Goal: Task Accomplishment & Management: Use online tool/utility

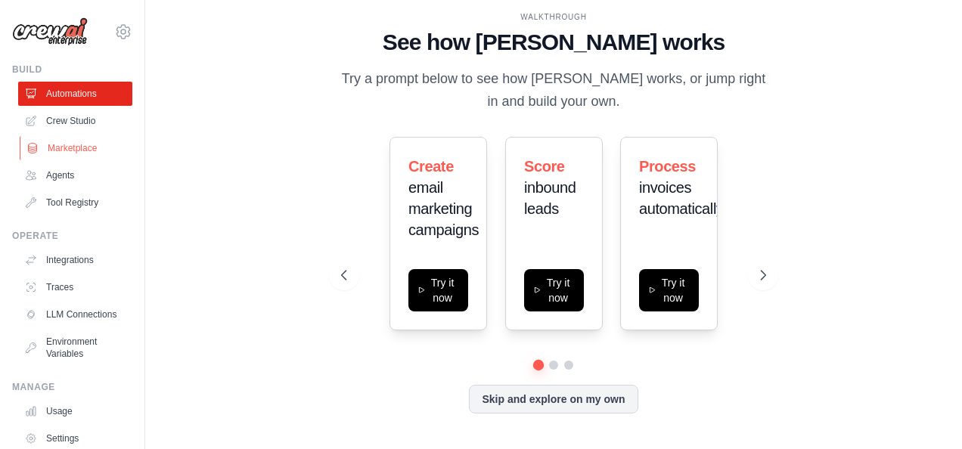
click at [77, 157] on link "Marketplace" at bounding box center [77, 148] width 114 height 24
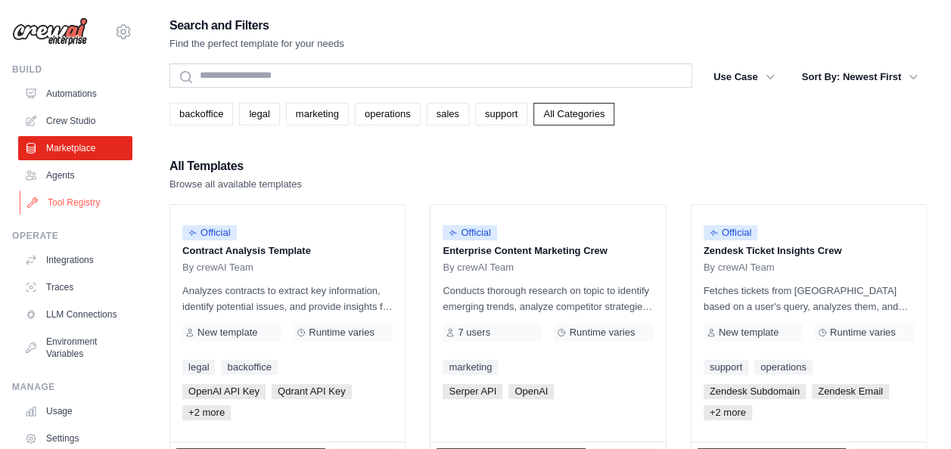
click at [71, 200] on link "Tool Registry" at bounding box center [77, 203] width 114 height 24
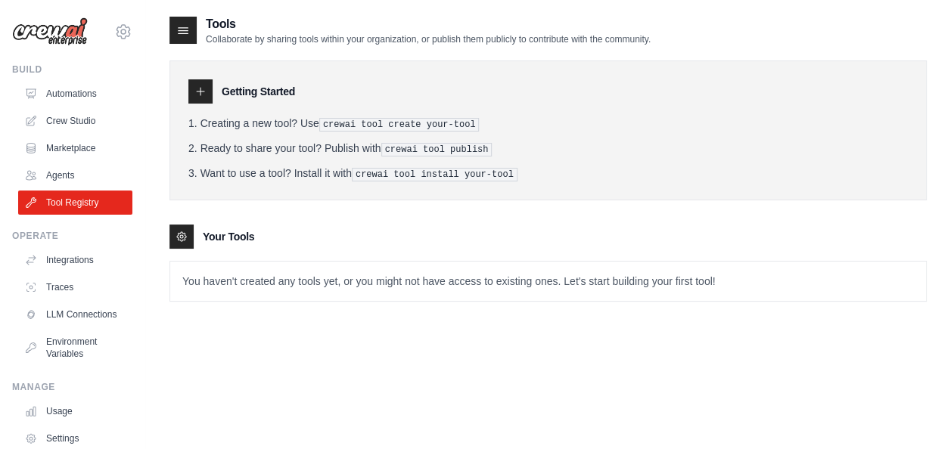
drag, startPoint x: 259, startPoint y: 39, endPoint x: 669, endPoint y: 34, distance: 410.0
click at [669, 34] on div "Tools Collaborate by sharing tools within your organization, or publish them pu…" at bounding box center [547, 30] width 757 height 30
click at [76, 172] on link "Agents" at bounding box center [77, 175] width 114 height 24
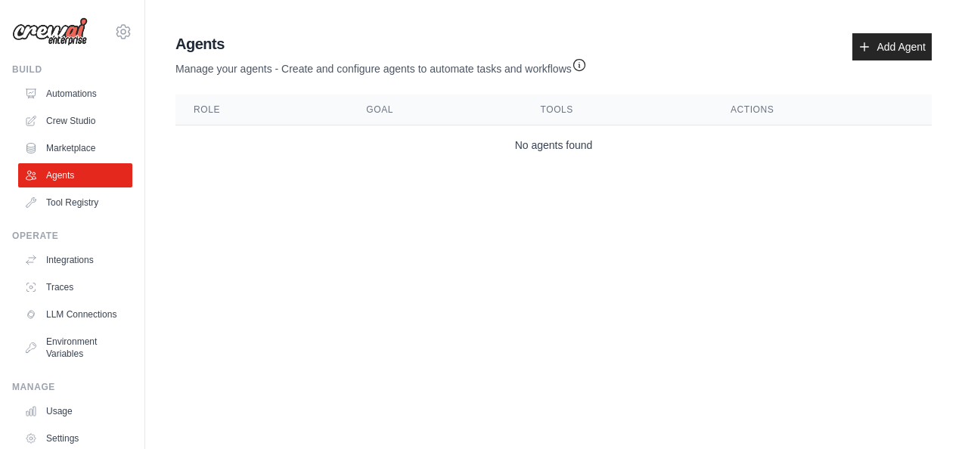
click at [76, 172] on link "Agents" at bounding box center [75, 175] width 114 height 24
click at [85, 126] on link "Crew Studio" at bounding box center [77, 121] width 114 height 24
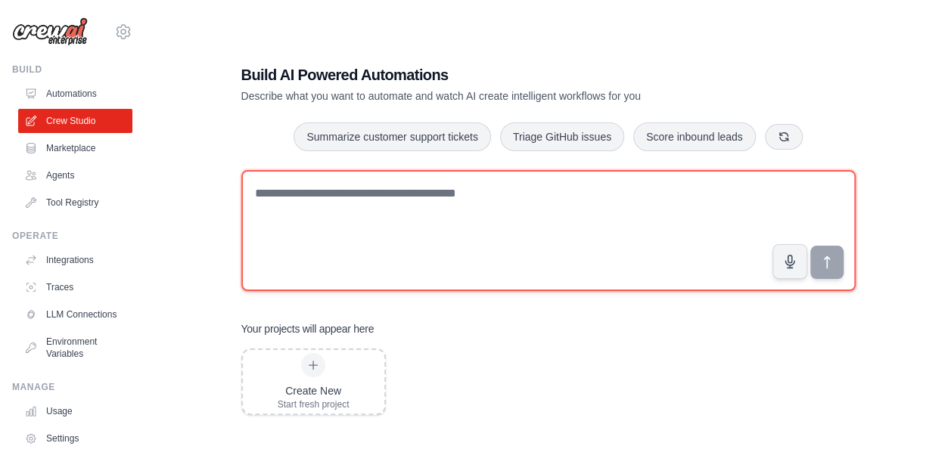
click at [351, 200] on textarea at bounding box center [548, 230] width 614 height 121
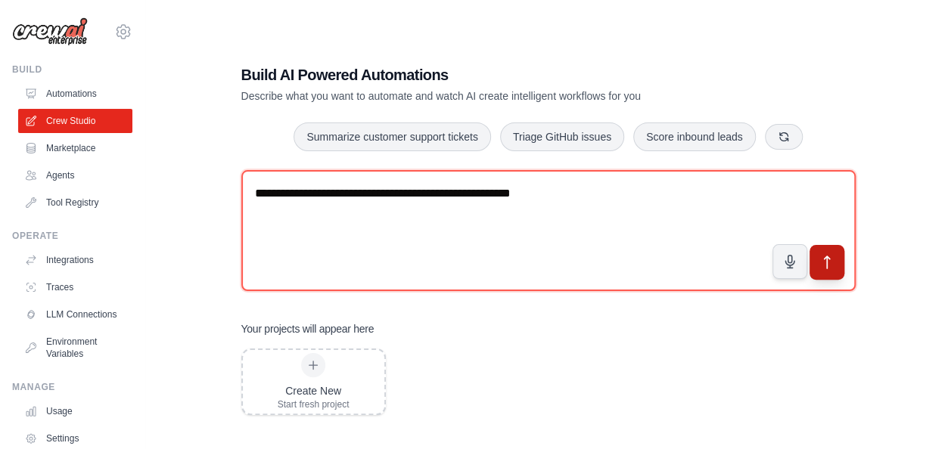
type textarea "**********"
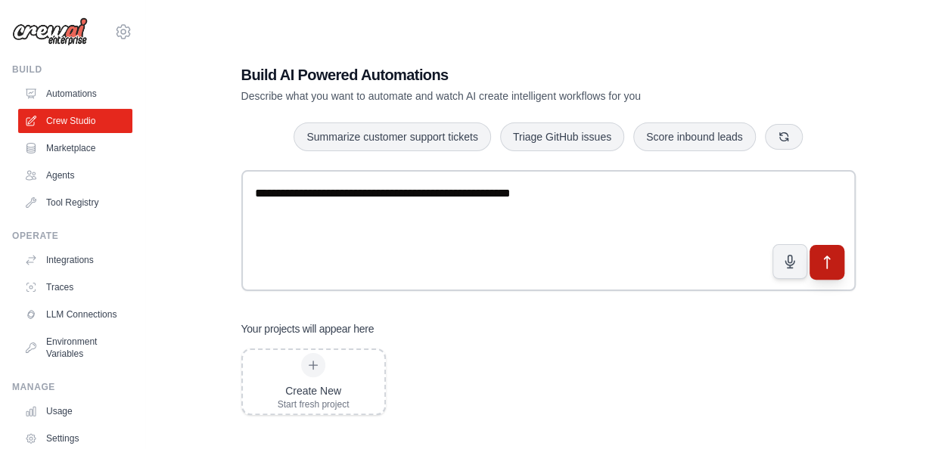
click at [824, 259] on icon "submit" at bounding box center [826, 263] width 16 height 16
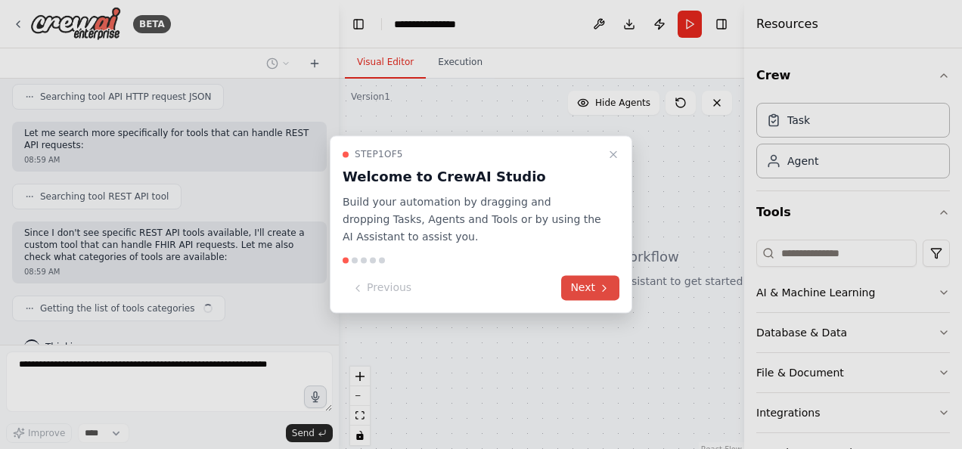
scroll to position [282, 0]
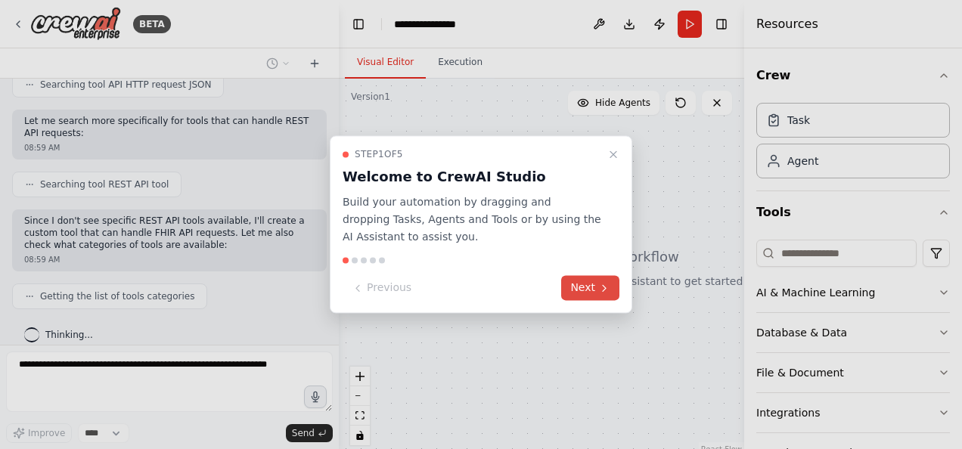
click at [591, 285] on button "Next" at bounding box center [590, 288] width 58 height 25
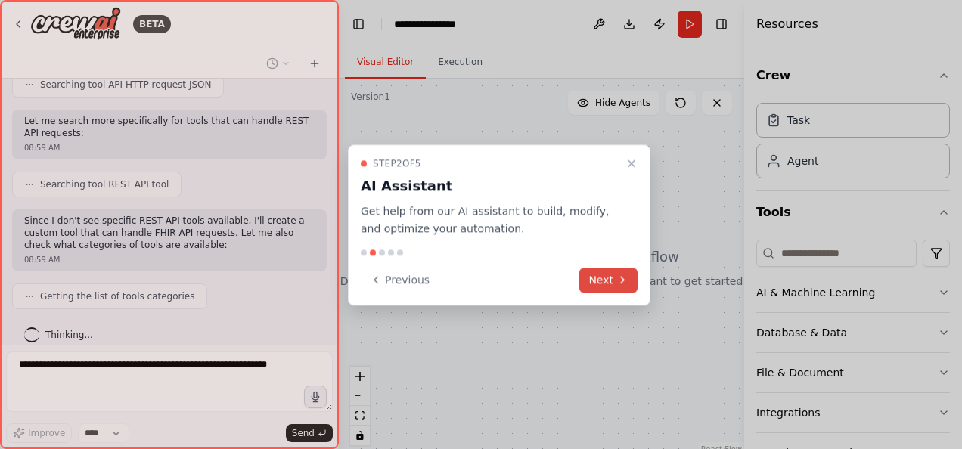
scroll to position [370, 0]
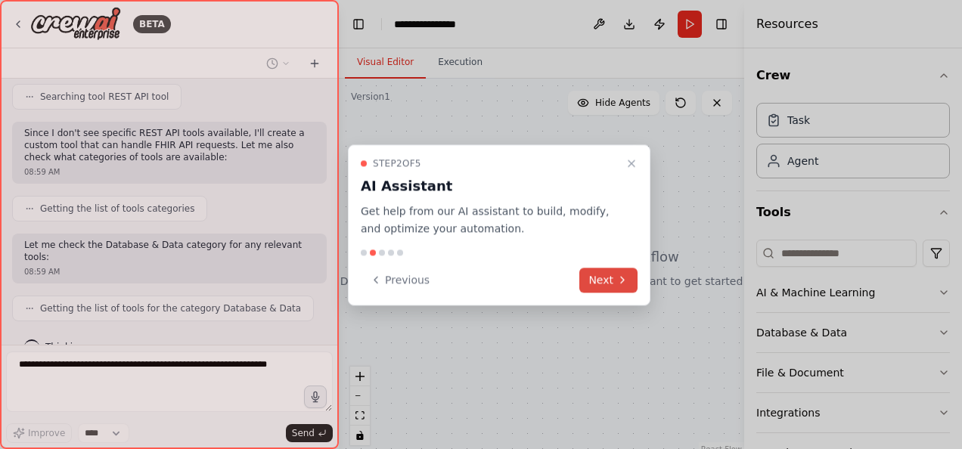
click at [591, 285] on button "Next" at bounding box center [608, 280] width 58 height 25
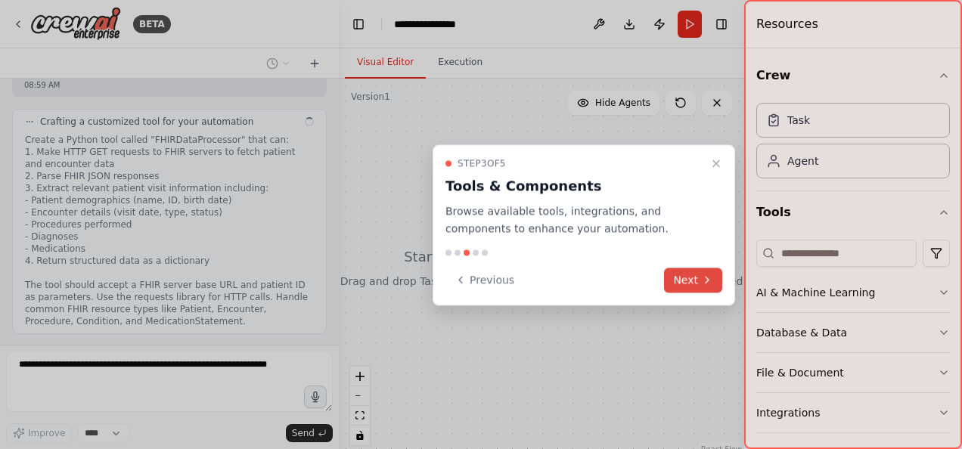
scroll to position [669, 0]
click at [685, 283] on button "Next" at bounding box center [693, 280] width 58 height 25
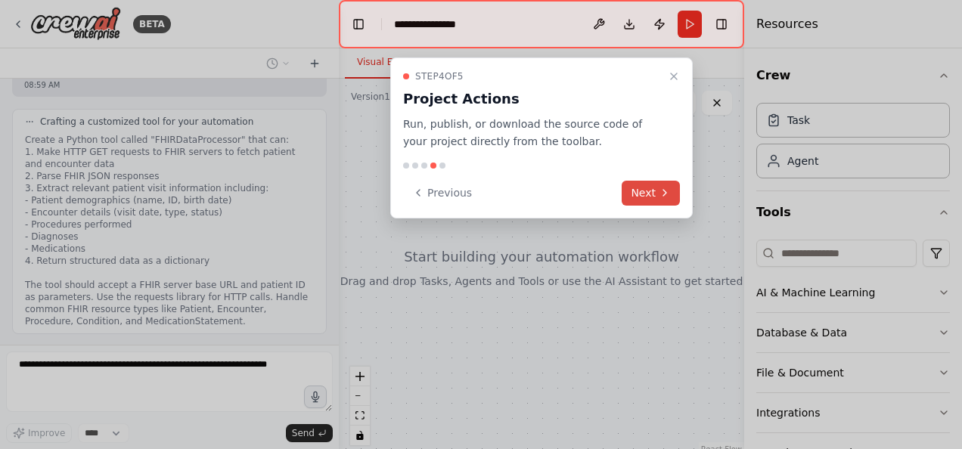
click at [646, 195] on button "Next" at bounding box center [651, 193] width 58 height 25
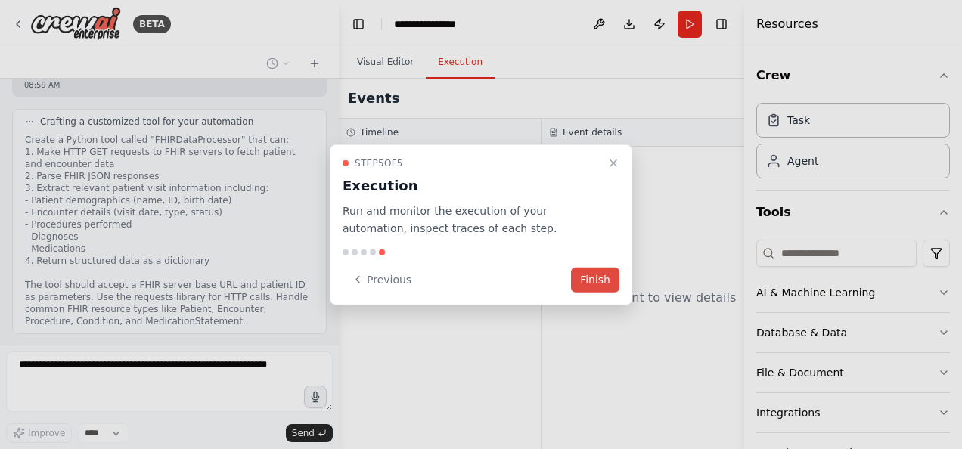
click at [596, 271] on button "Finish" at bounding box center [595, 279] width 48 height 25
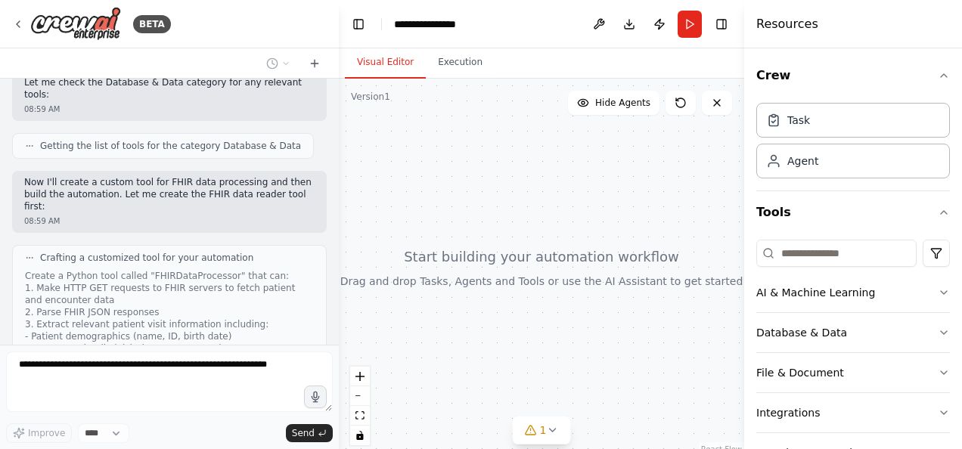
scroll to position [92, 0]
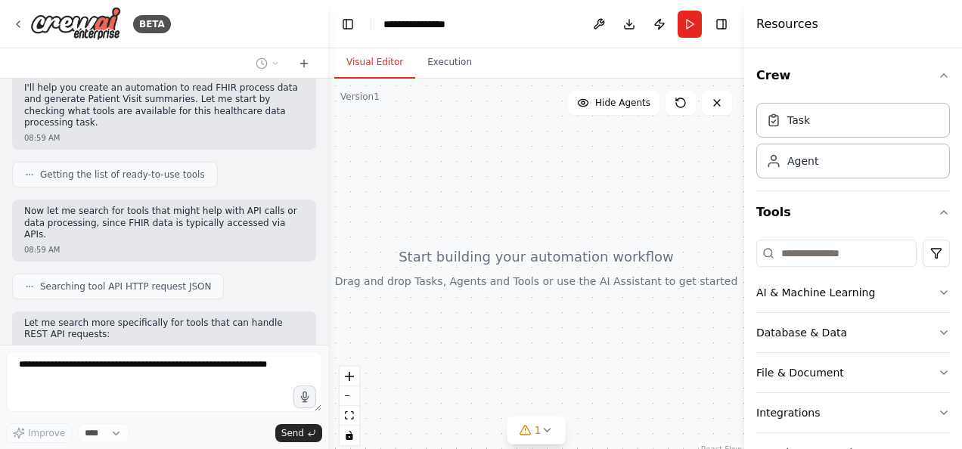
drag, startPoint x: 336, startPoint y: 133, endPoint x: 328, endPoint y: 116, distance: 19.0
click at [328, 116] on div "BETA Read FHIR process data and create Patient Visit summary 08:58 AM ▶ Thought…" at bounding box center [481, 224] width 962 height 449
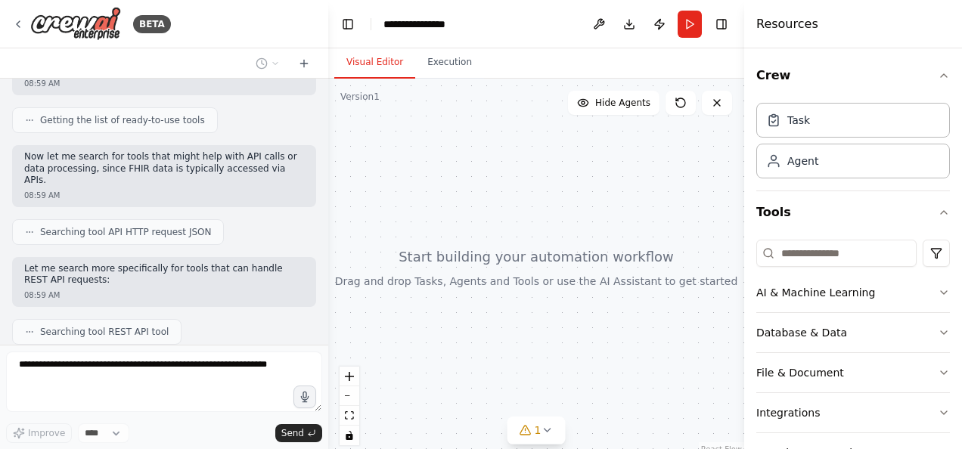
scroll to position [0, 0]
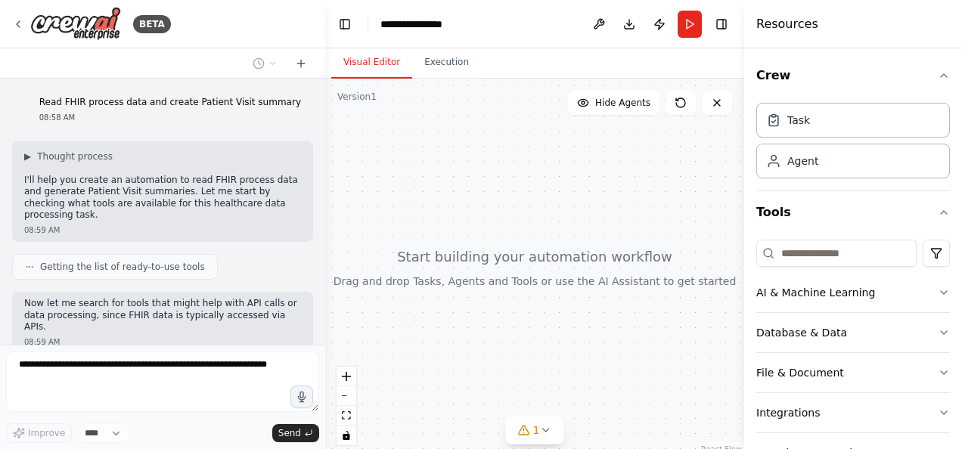
drag, startPoint x: 322, startPoint y: 120, endPoint x: 327, endPoint y: 127, distance: 8.2
click at [327, 127] on div "BETA Read FHIR process data and create Patient Visit summary 08:58 AM ▶ Thought…" at bounding box center [481, 224] width 962 height 449
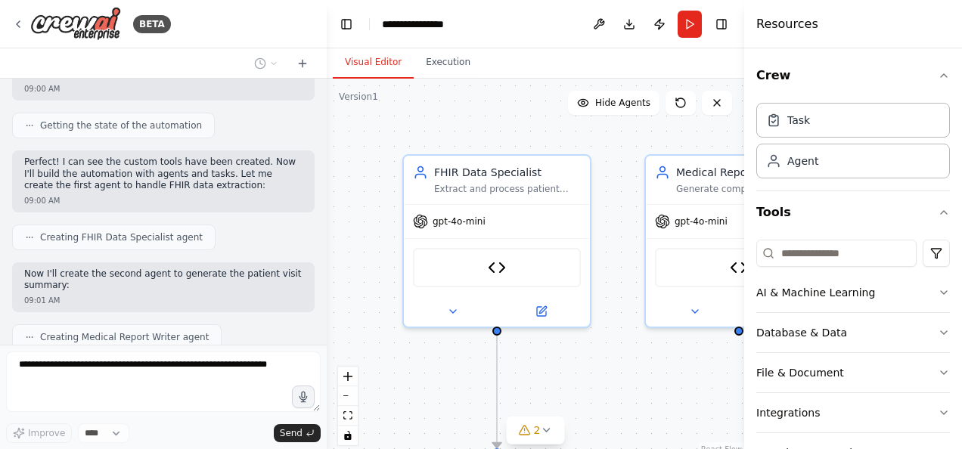
scroll to position [1597, 0]
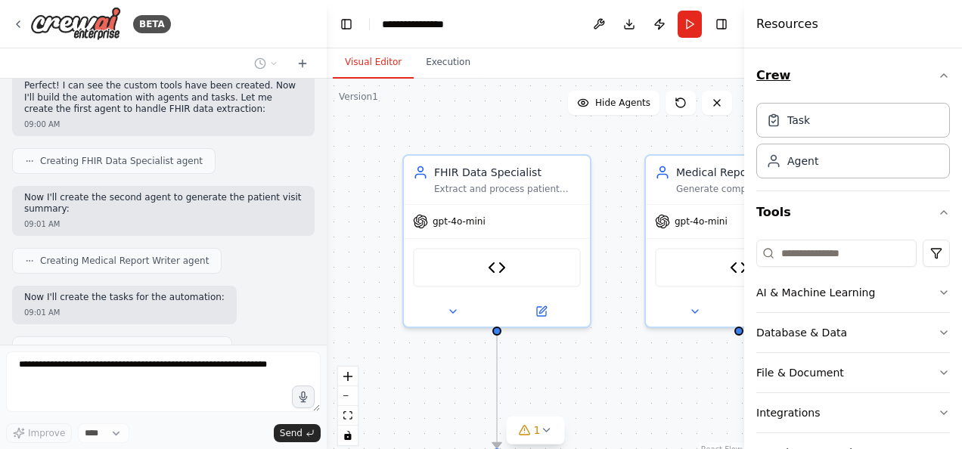
click at [938, 75] on icon "button" at bounding box center [944, 76] width 12 height 12
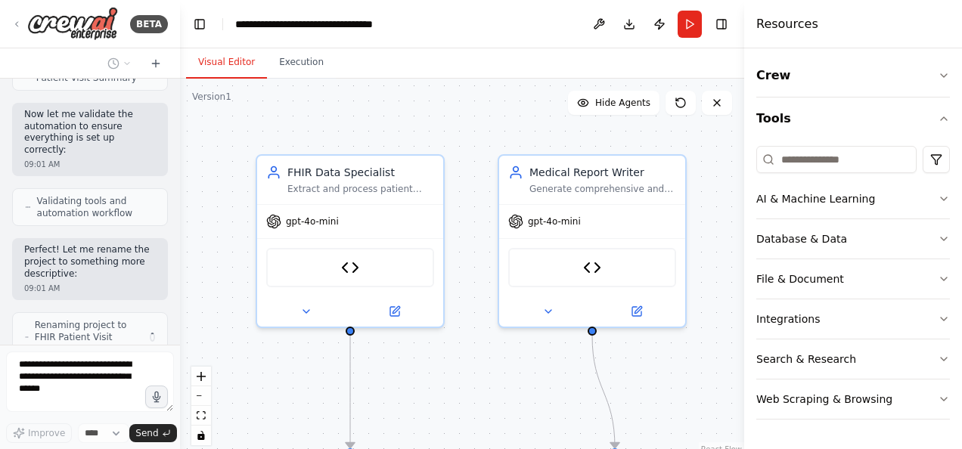
scroll to position [2973, 0]
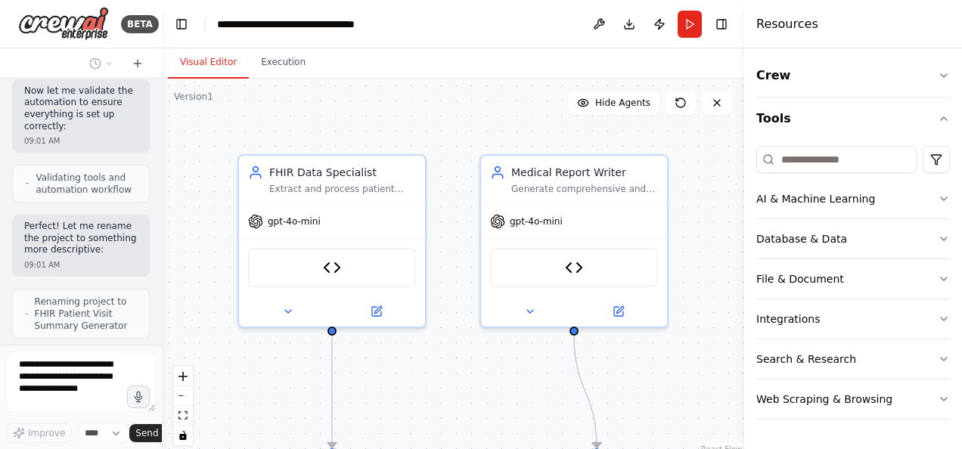
drag, startPoint x: 321, startPoint y: 215, endPoint x: 105, endPoint y: 236, distance: 216.6
click at [103, 234] on div "BETA Read FHIR process data and create Patient Visit summary 08:58 AM ▶ Thought…" at bounding box center [81, 224] width 162 height 449
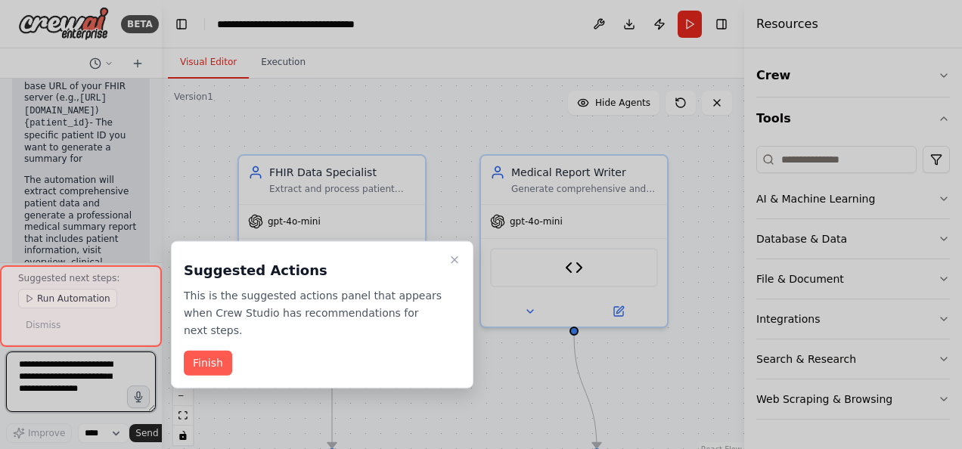
scroll to position [3925, 0]
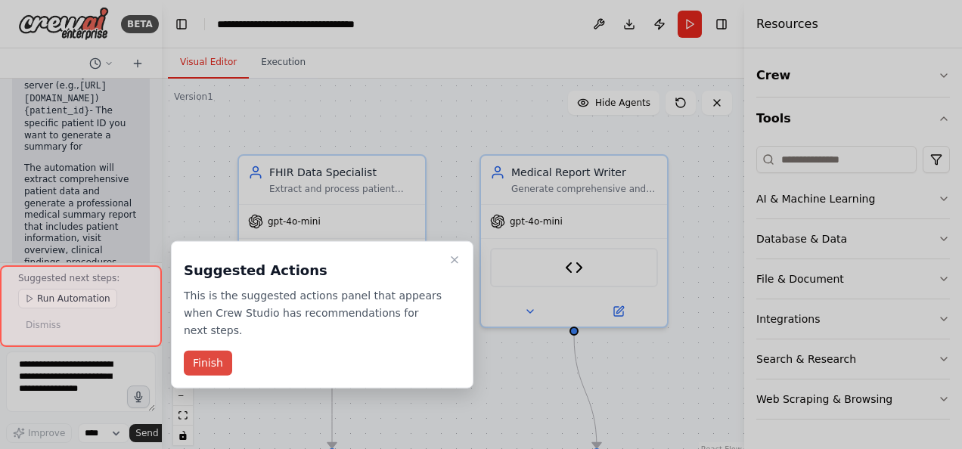
click at [206, 351] on button "Finish" at bounding box center [208, 363] width 48 height 25
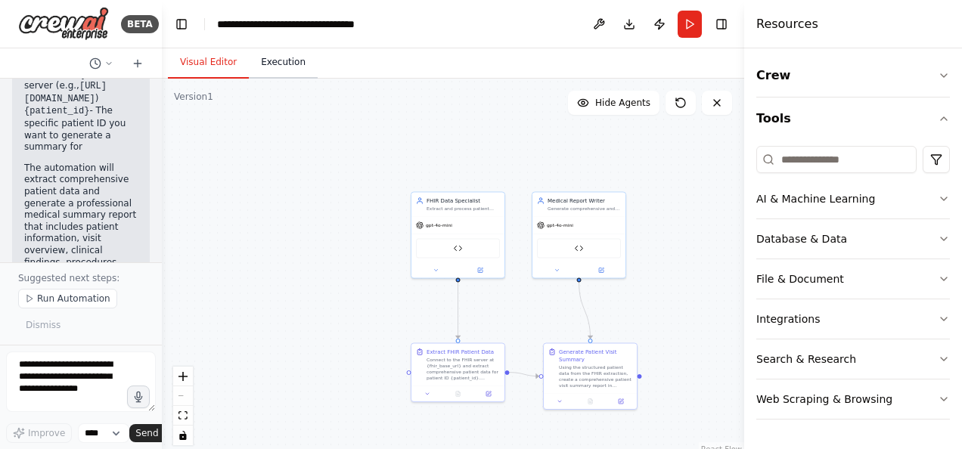
click at [277, 71] on button "Execution" at bounding box center [283, 63] width 69 height 32
click at [219, 56] on button "Visual Editor" at bounding box center [208, 63] width 81 height 32
drag, startPoint x: 457, startPoint y: 231, endPoint x: 281, endPoint y: 153, distance: 193.0
click at [281, 153] on div "gpt-4o-mini" at bounding box center [284, 148] width 93 height 17
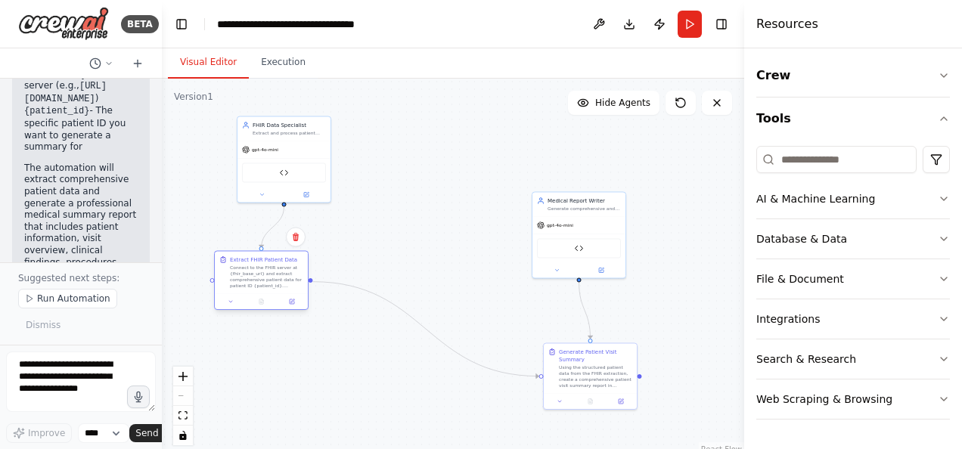
drag, startPoint x: 461, startPoint y: 380, endPoint x: 266, endPoint y: 284, distance: 217.2
click at [266, 284] on div "Connect to the FHIR server at {fhir_base_url} and extract comprehensive patient…" at bounding box center [266, 277] width 73 height 24
click at [290, 306] on button at bounding box center [292, 301] width 26 height 9
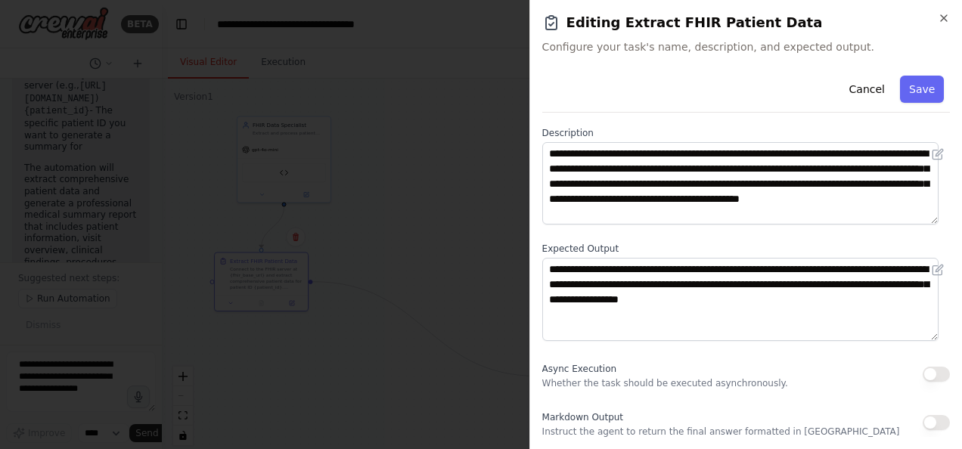
scroll to position [0, 0]
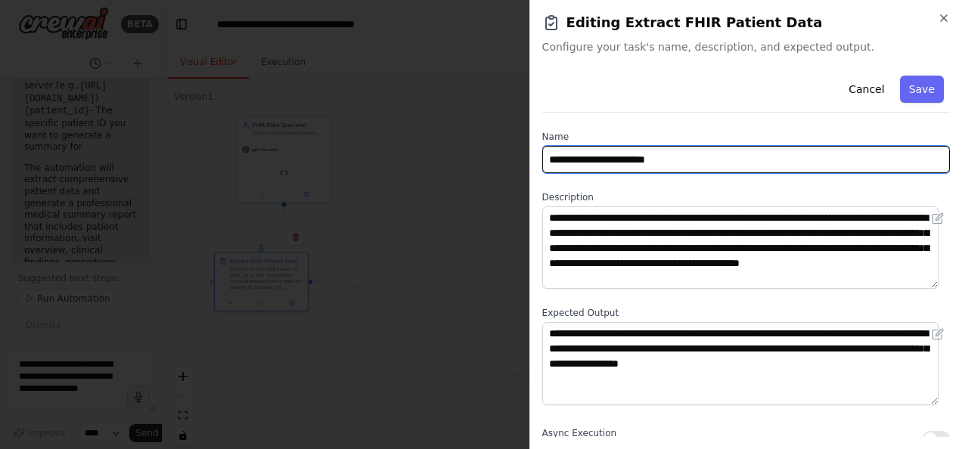
drag, startPoint x: 671, startPoint y: 158, endPoint x: 526, endPoint y: 162, distance: 144.5
click at [526, 162] on body "BETA Read FHIR process data and create Patient Visit summary 08:58 AM ▶ Thought…" at bounding box center [481, 224] width 962 height 449
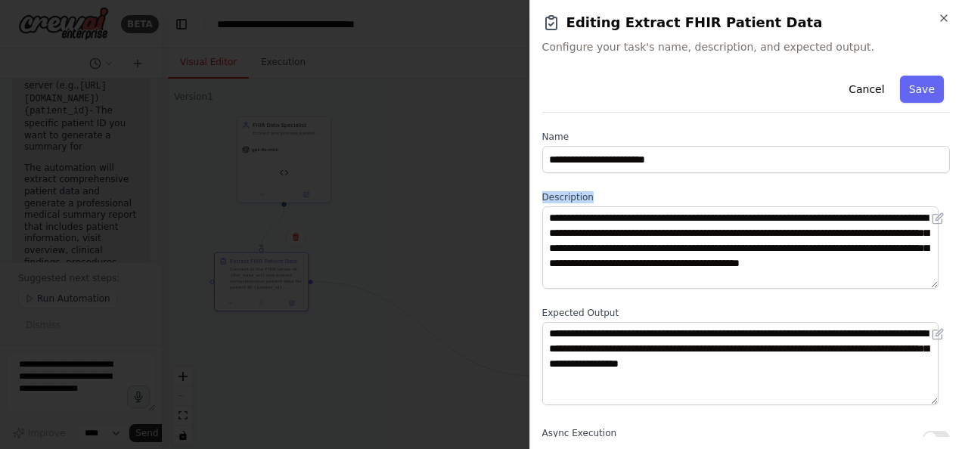
drag, startPoint x: 601, startPoint y: 206, endPoint x: 539, endPoint y: 198, distance: 62.5
click at [539, 198] on div "**********" at bounding box center [745, 224] width 433 height 449
copy label "Description"
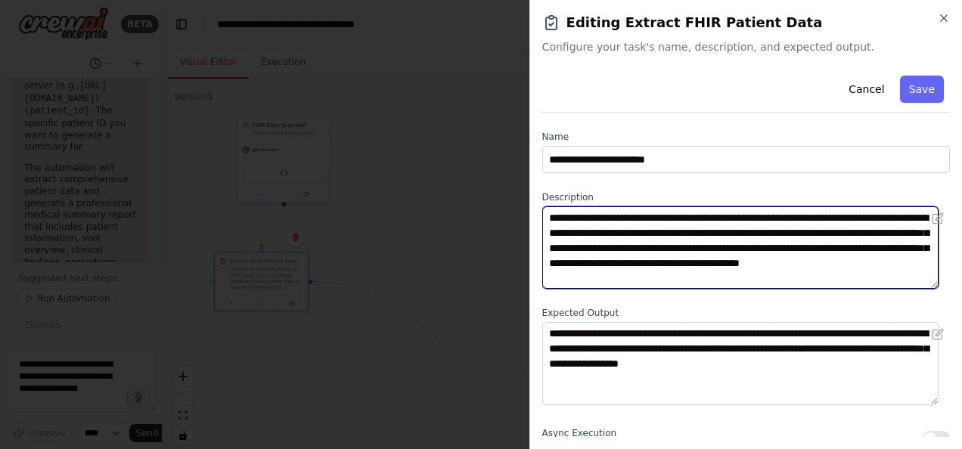
drag, startPoint x: 542, startPoint y: 219, endPoint x: 696, endPoint y: 300, distance: 173.6
click at [696, 300] on div "**********" at bounding box center [746, 286] width 408 height 433
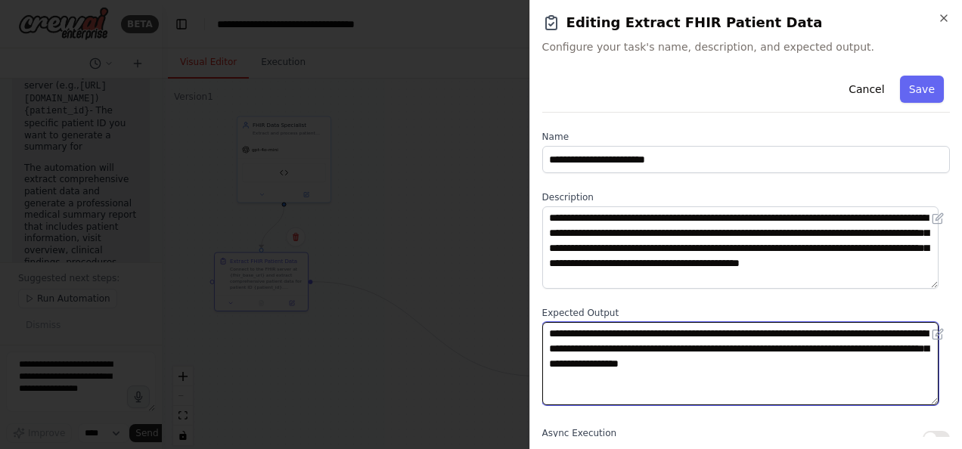
drag, startPoint x: 546, startPoint y: 331, endPoint x: 924, endPoint y: 389, distance: 381.8
click at [924, 389] on textarea "**********" at bounding box center [740, 363] width 396 height 82
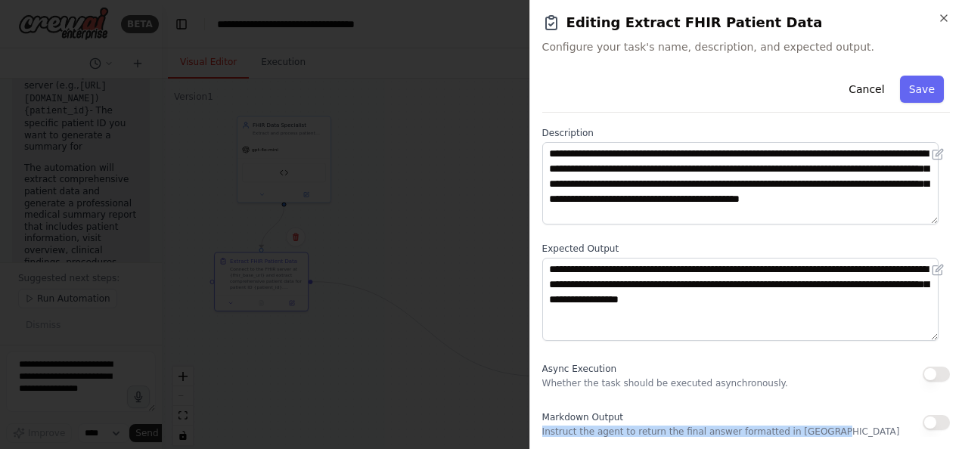
drag, startPoint x: 539, startPoint y: 430, endPoint x: 827, endPoint y: 434, distance: 287.5
click at [827, 434] on div "**********" at bounding box center [745, 224] width 433 height 449
copy p "Instruct the agent to return the final answer formatted in [GEOGRAPHIC_DATA]"
click at [949, 20] on icon "button" at bounding box center [944, 18] width 12 height 12
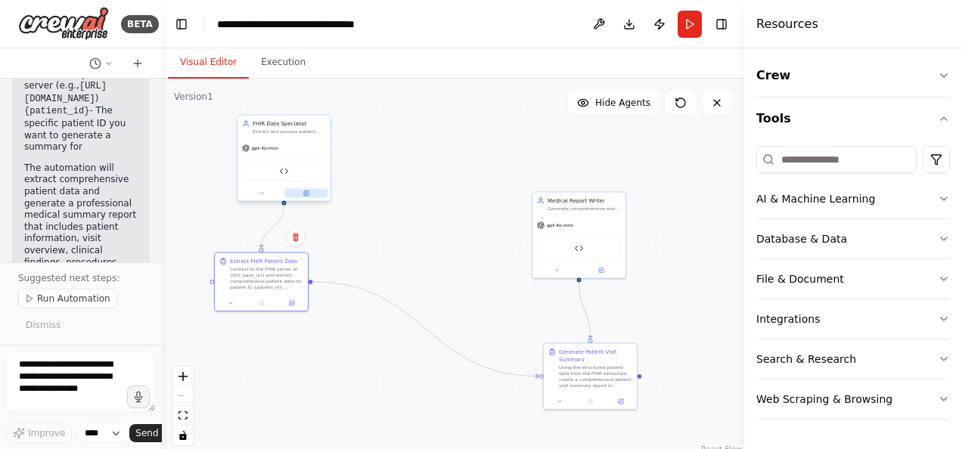
click at [308, 197] on button at bounding box center [306, 192] width 43 height 9
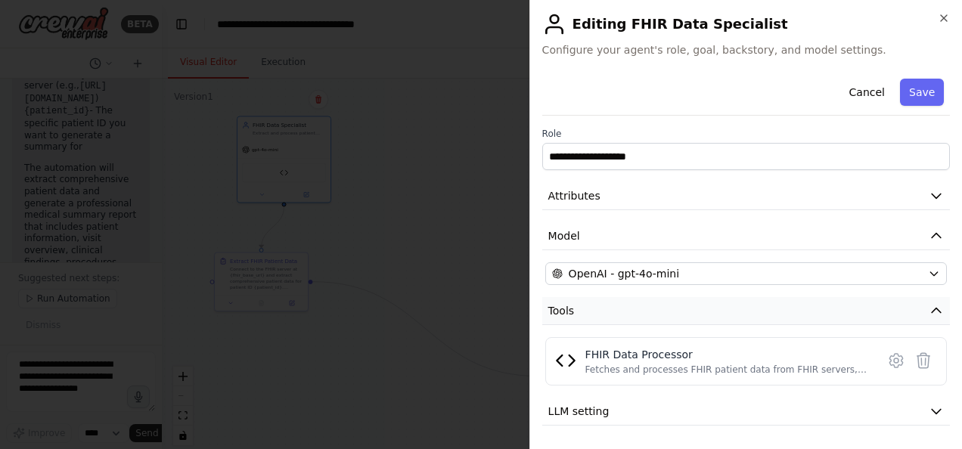
scroll to position [38, 0]
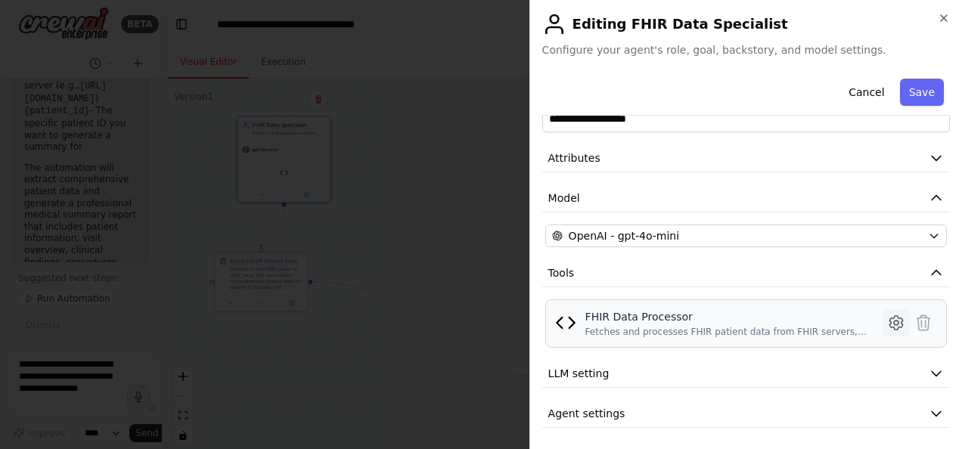
click at [887, 324] on icon at bounding box center [896, 323] width 18 height 18
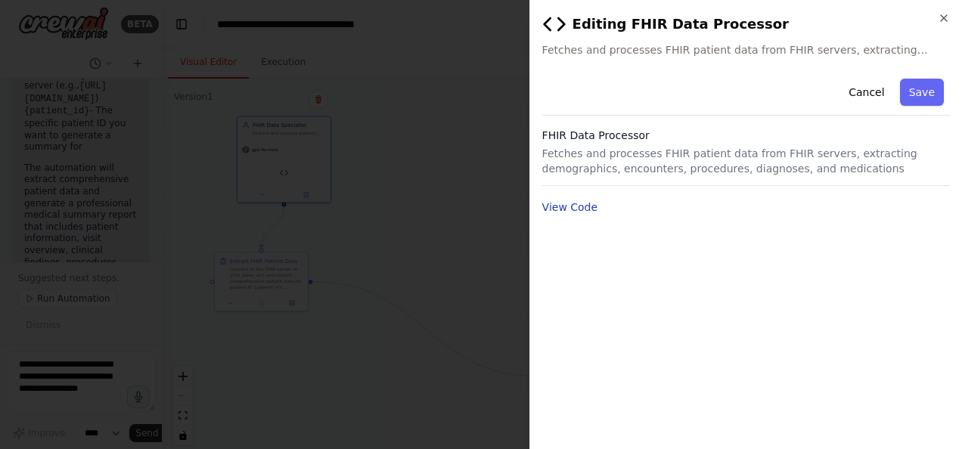
click at [570, 206] on button "View Code" at bounding box center [570, 207] width 56 height 15
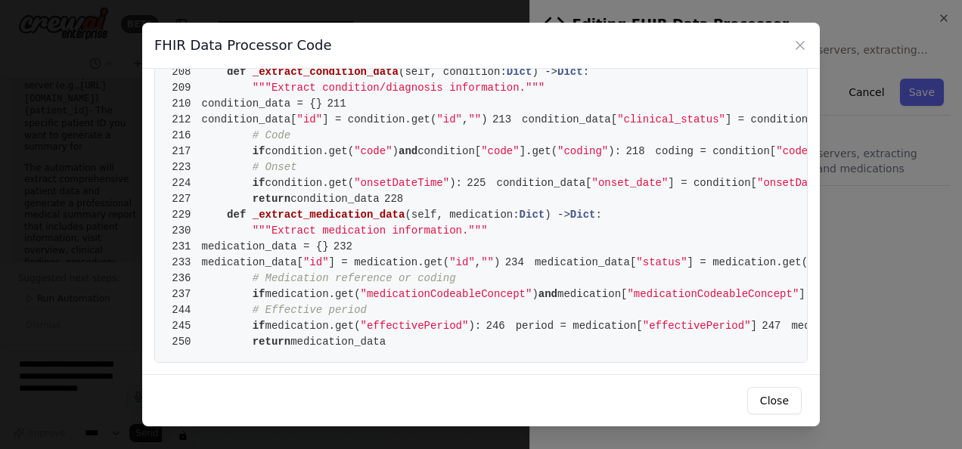
scroll to position [3725, 0]
click at [802, 48] on icon at bounding box center [800, 45] width 15 height 15
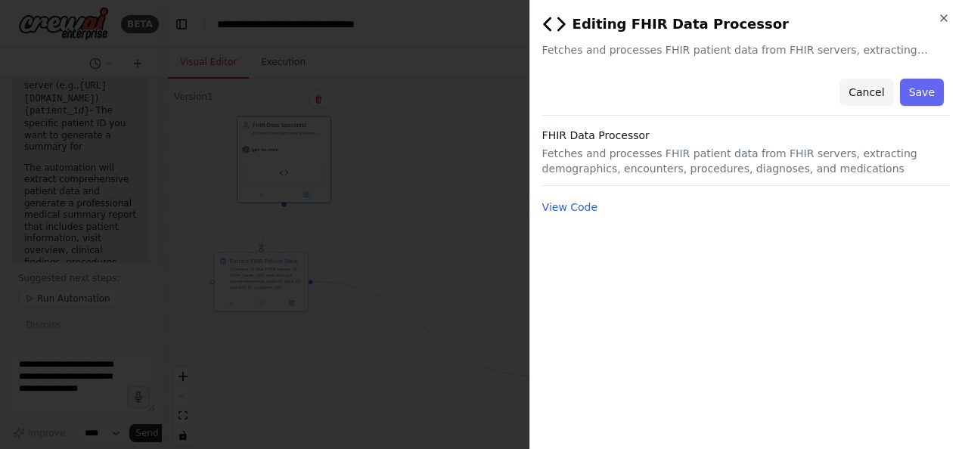
click at [882, 88] on button "Cancel" at bounding box center [867, 92] width 54 height 27
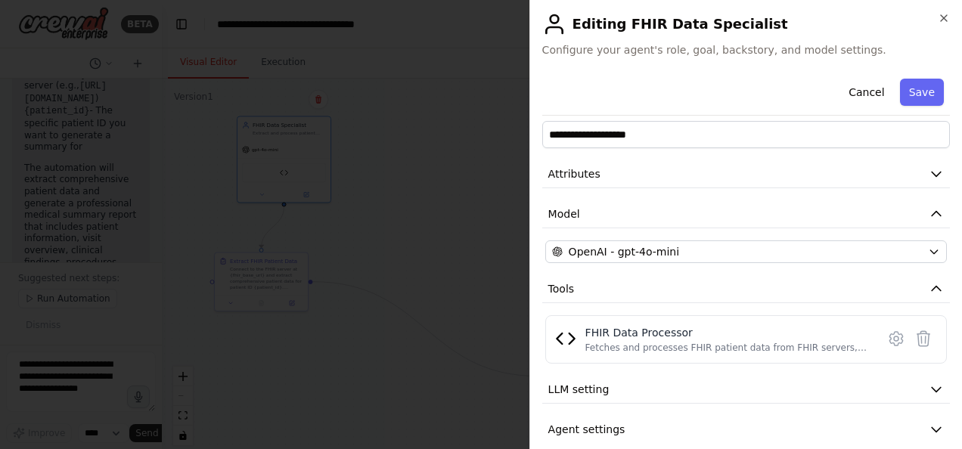
scroll to position [0, 0]
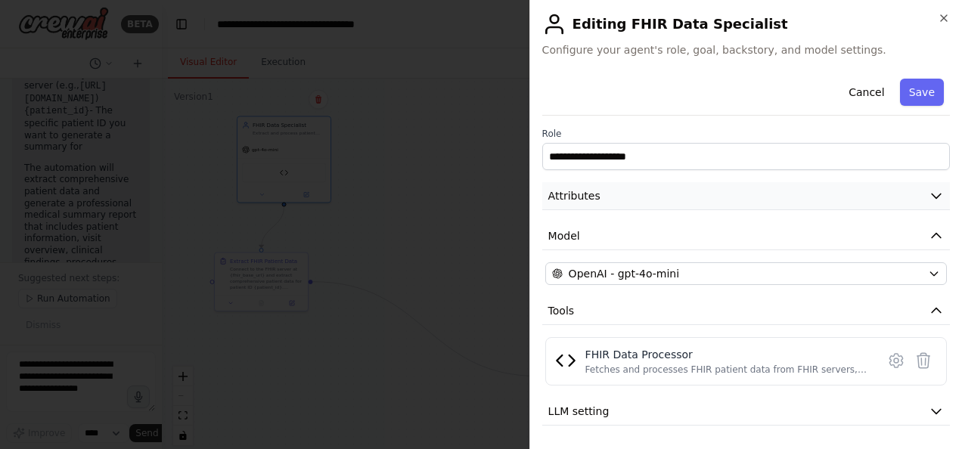
click at [929, 194] on icon "button" at bounding box center [936, 195] width 15 height 15
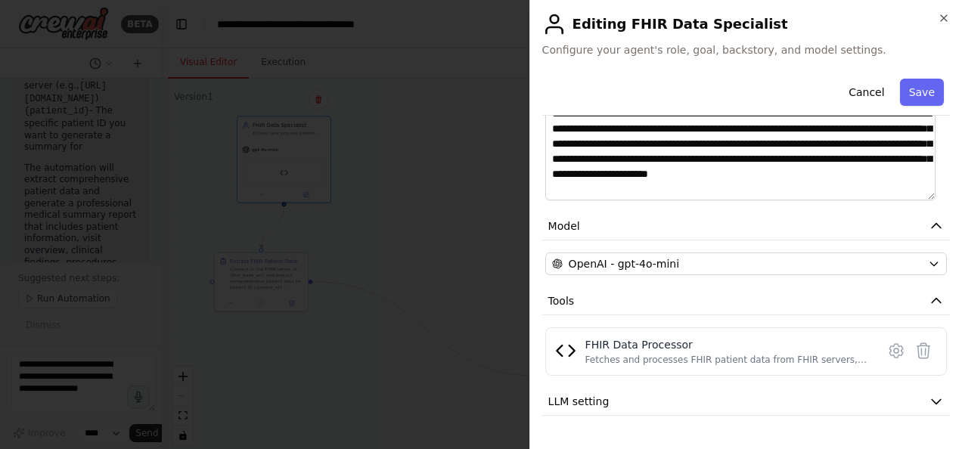
scroll to position [276, 0]
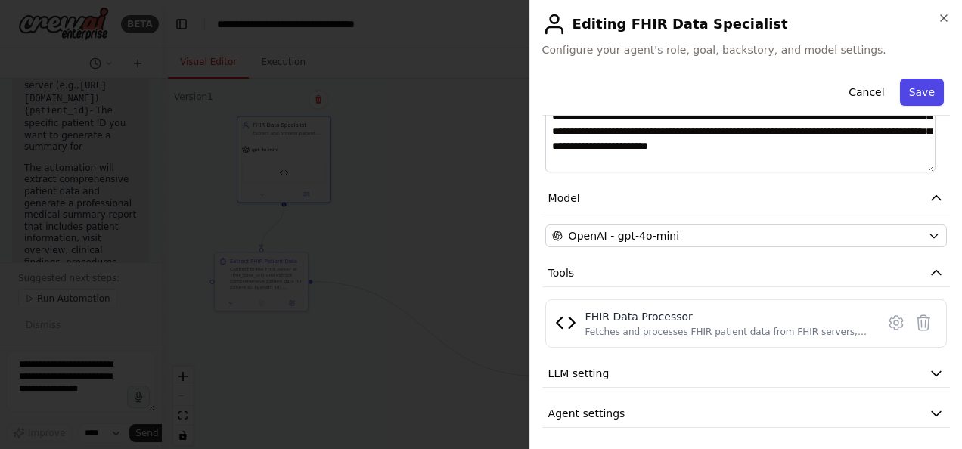
click at [910, 86] on button "Save" at bounding box center [922, 92] width 44 height 27
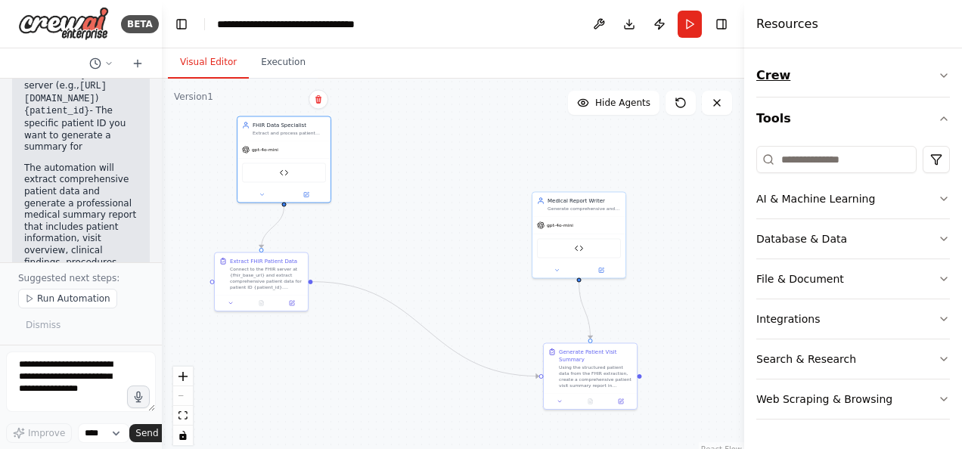
click at [941, 72] on icon "button" at bounding box center [944, 76] width 12 height 12
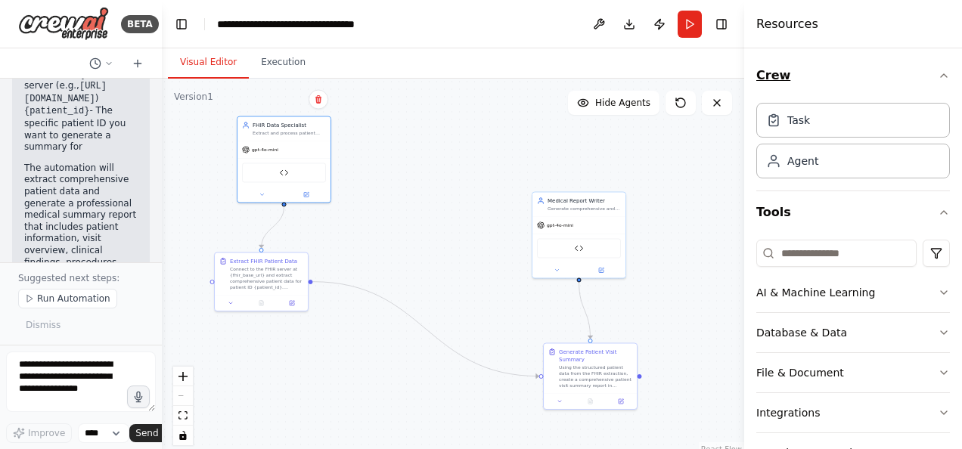
click at [941, 72] on div "Crew Task Agent Tools AI & Machine Learning Database & Data File & Document Int…" at bounding box center [853, 248] width 218 height 401
click at [34, 304] on button "Run Automation" at bounding box center [67, 299] width 99 height 20
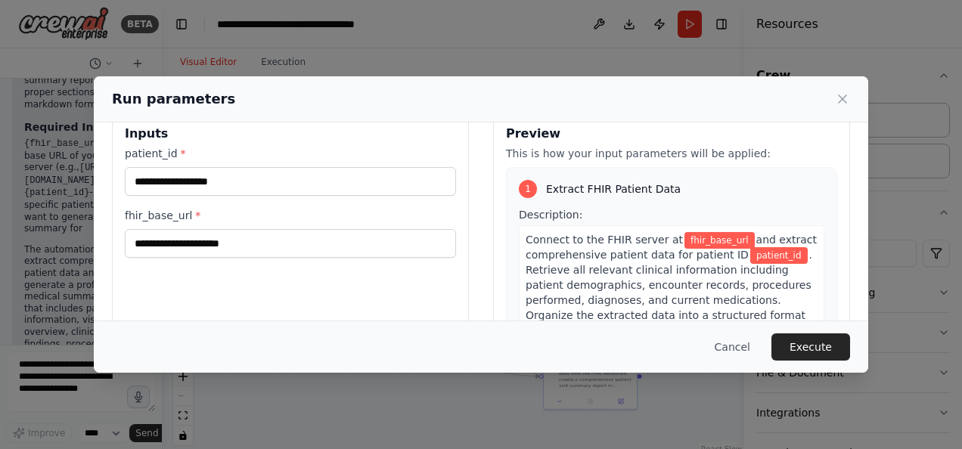
scroll to position [21, 0]
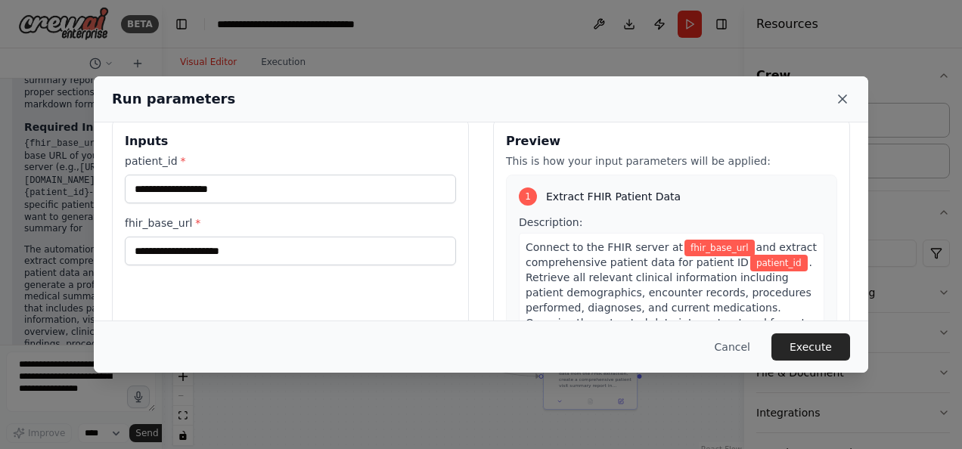
click at [843, 98] on icon at bounding box center [843, 99] width 8 height 8
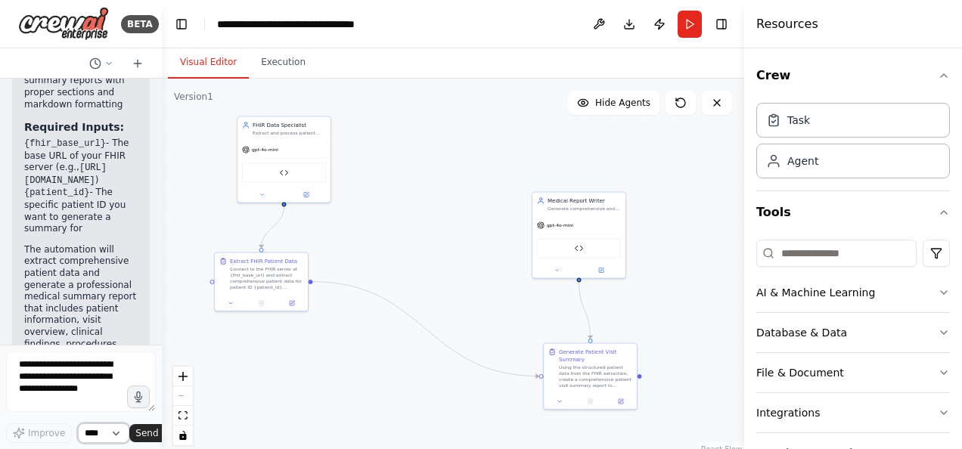
click at [113, 431] on select "****" at bounding box center [103, 434] width 51 height 20
click at [632, 24] on button "Download" at bounding box center [629, 24] width 24 height 27
click at [548, 38] on header "**********" at bounding box center [453, 24] width 582 height 48
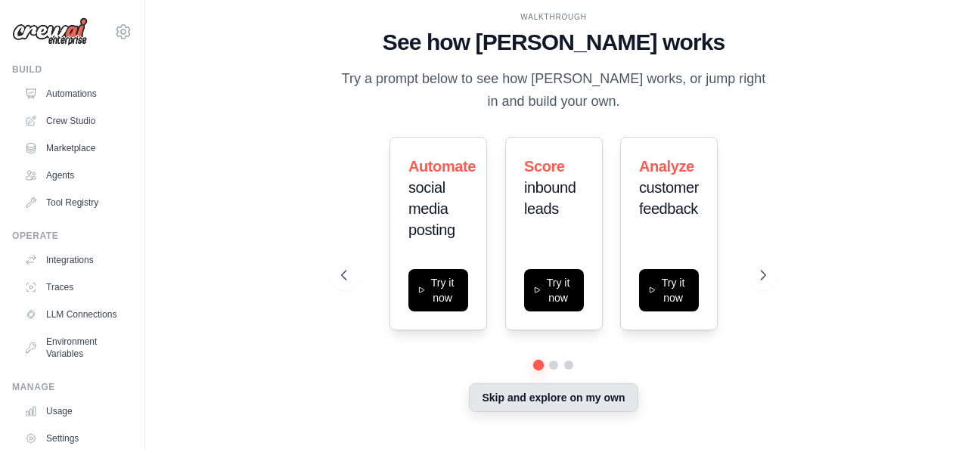
click at [583, 399] on button "Skip and explore on my own" at bounding box center [553, 397] width 169 height 29
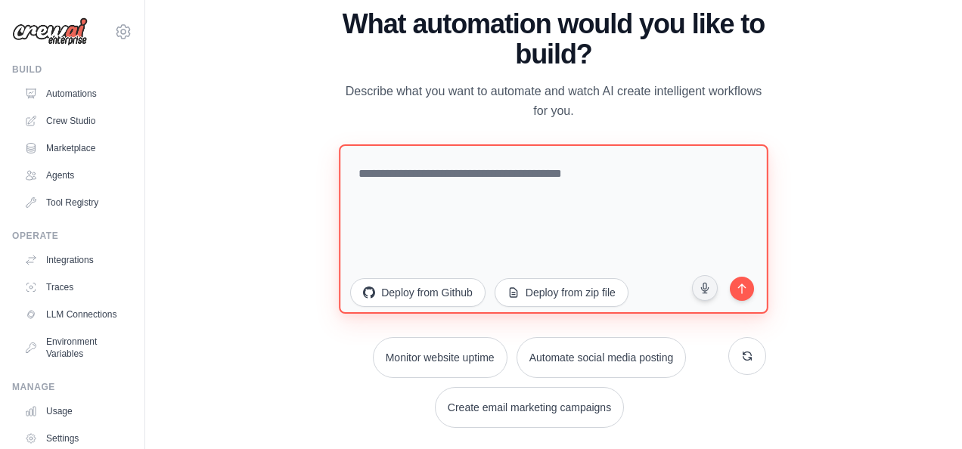
click at [446, 198] on textarea at bounding box center [553, 228] width 429 height 169
click at [643, 180] on textarea "**********" at bounding box center [553, 228] width 429 height 169
click at [523, 177] on textarea "**********" at bounding box center [553, 228] width 429 height 169
click at [501, 194] on textarea "**********" at bounding box center [553, 228] width 429 height 169
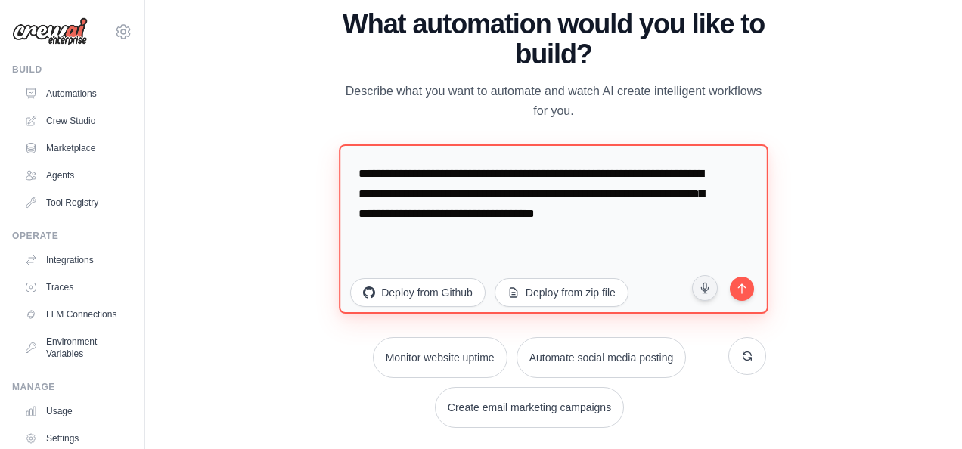
click at [429, 239] on textarea "**********" at bounding box center [553, 228] width 429 height 169
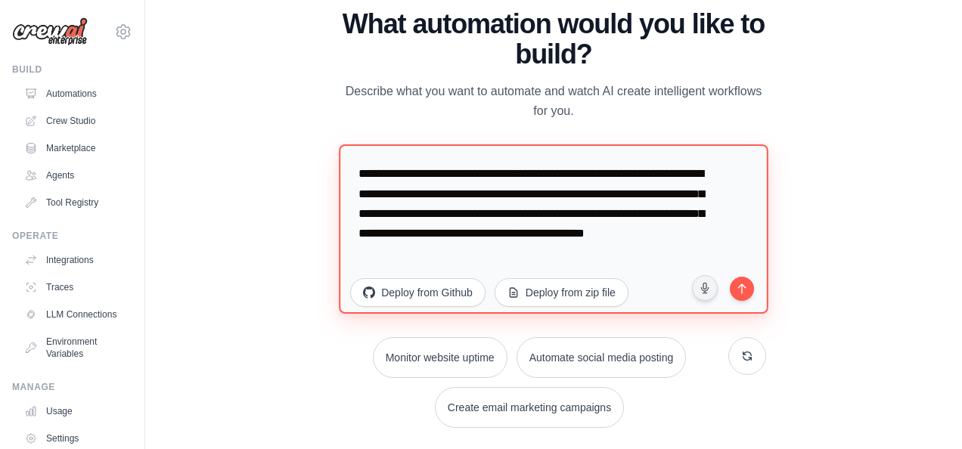
type textarea "**********"
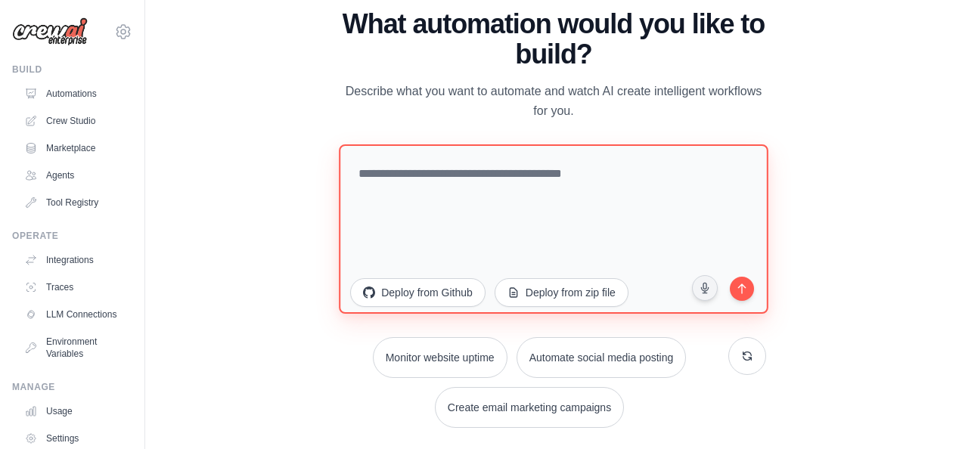
paste textarea "**********"
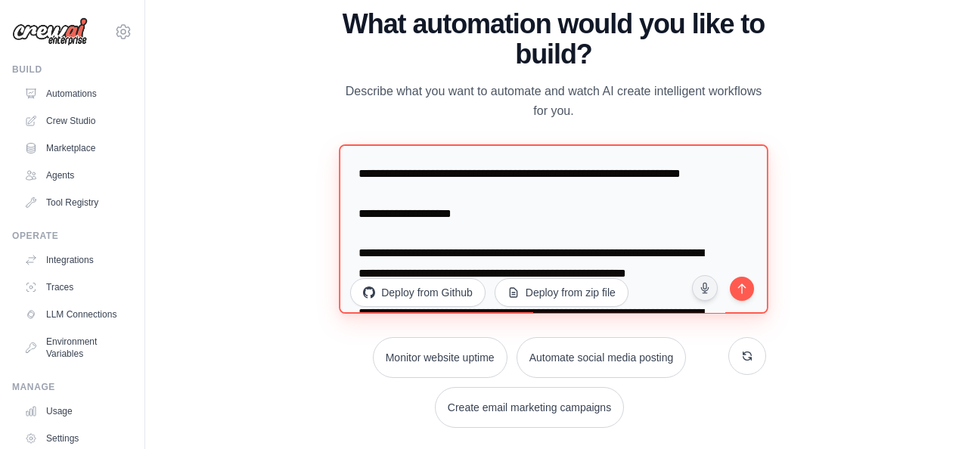
scroll to position [519, 0]
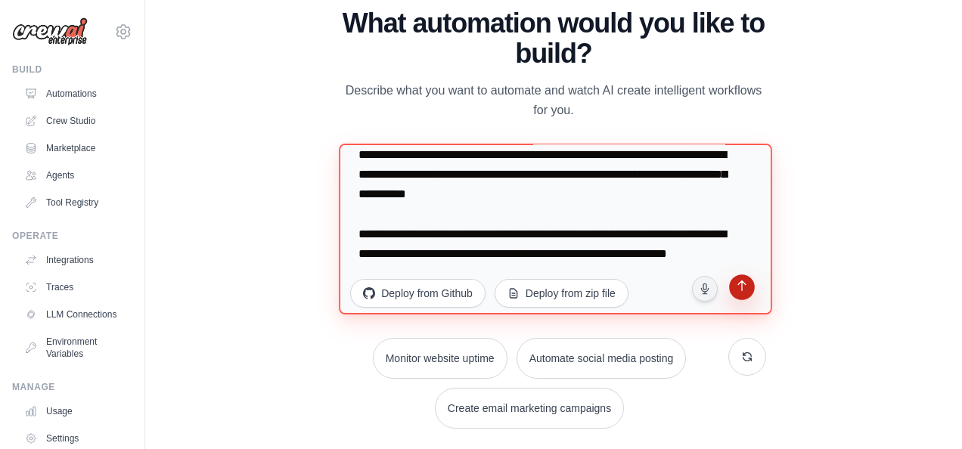
type textarea "**********"
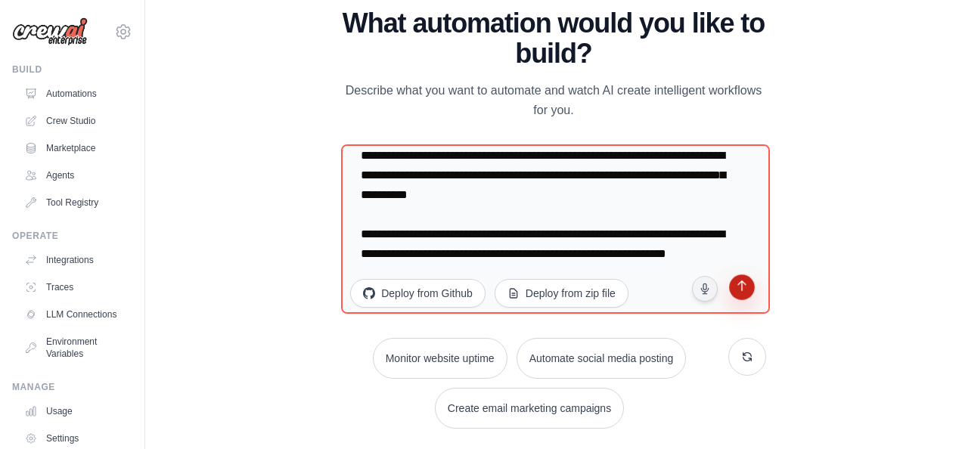
click at [747, 290] on icon "submit" at bounding box center [741, 288] width 14 height 14
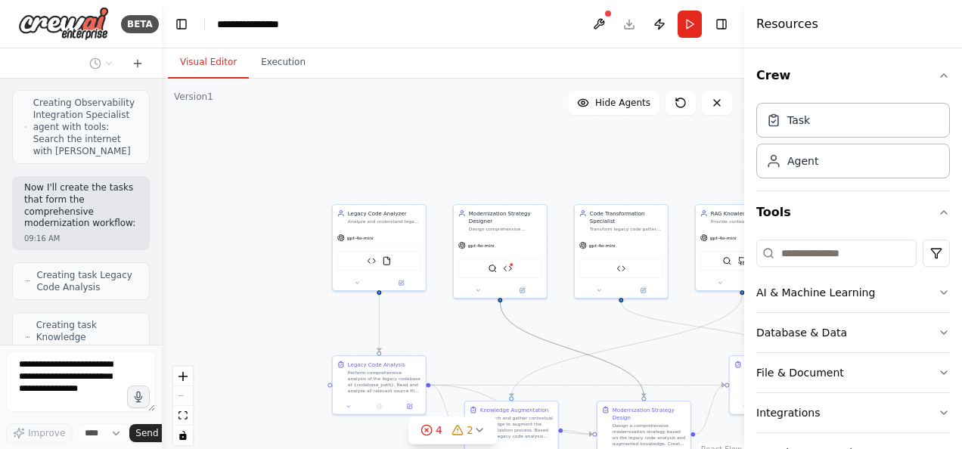
scroll to position [4800, 0]
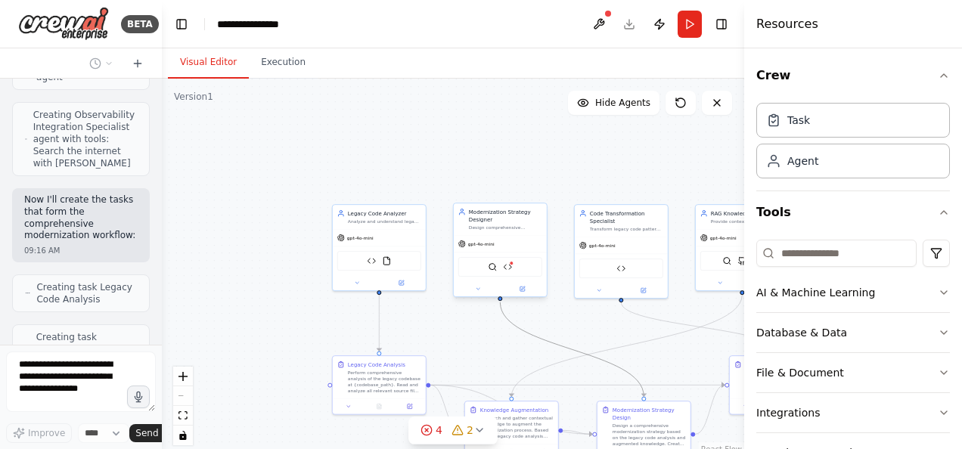
drag, startPoint x: 529, startPoint y: 337, endPoint x: 536, endPoint y: 227, distance: 110.7
click at [476, 297] on div ".deletable-edge-delete-btn { width: 20px; height: 20px; border: 0px solid #ffff…" at bounding box center [439, 260] width 291 height 189
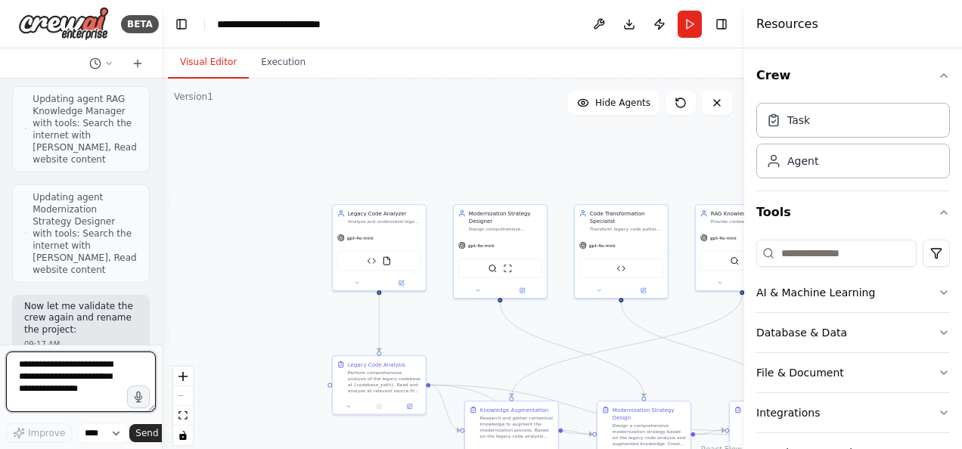
scroll to position [5853, 0]
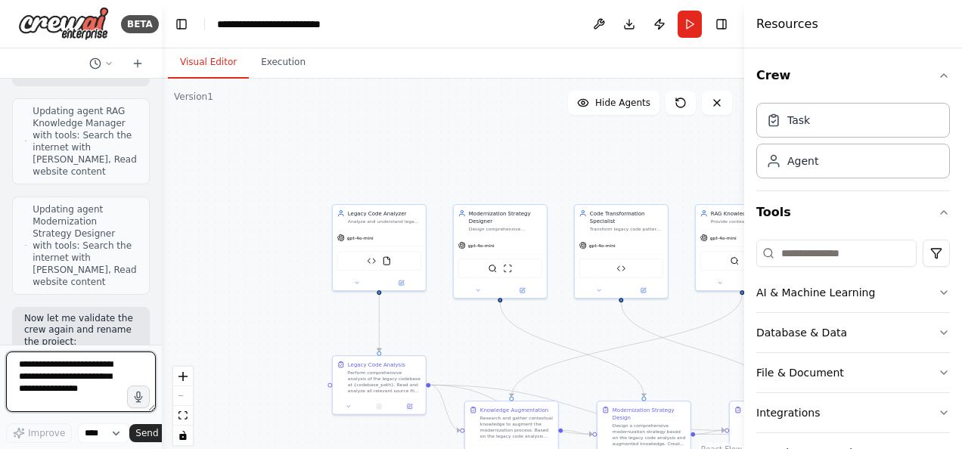
click at [60, 371] on textarea at bounding box center [81, 382] width 150 height 61
type textarea "**********"
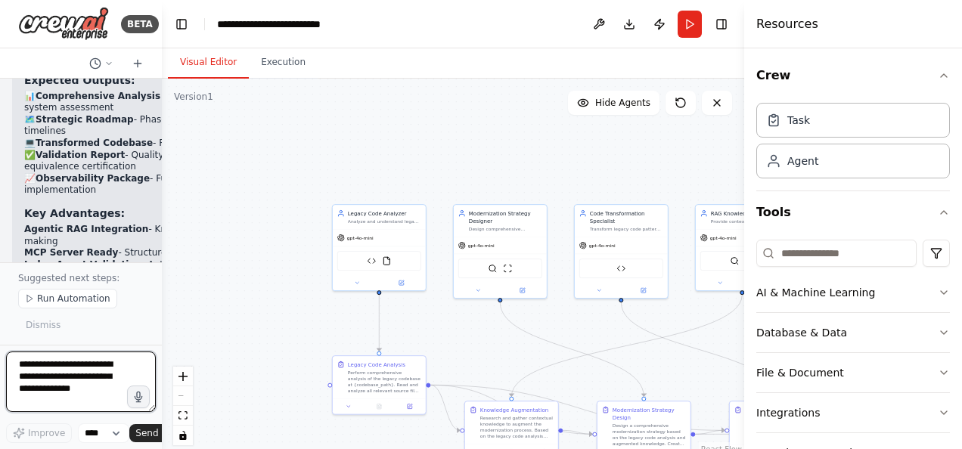
scroll to position [7612, 0]
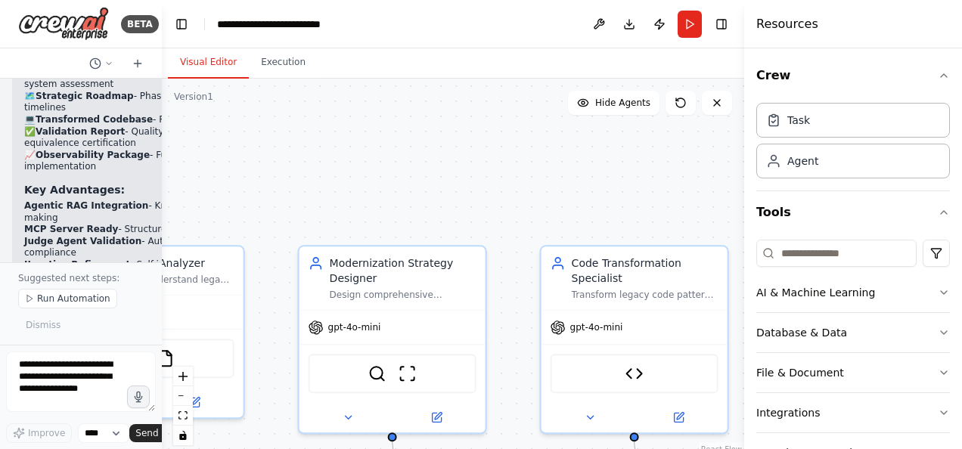
click at [545, 154] on div ".deletable-edge-delete-btn { width: 20px; height: 20px; border: 0px solid #ffff…" at bounding box center [453, 268] width 582 height 378
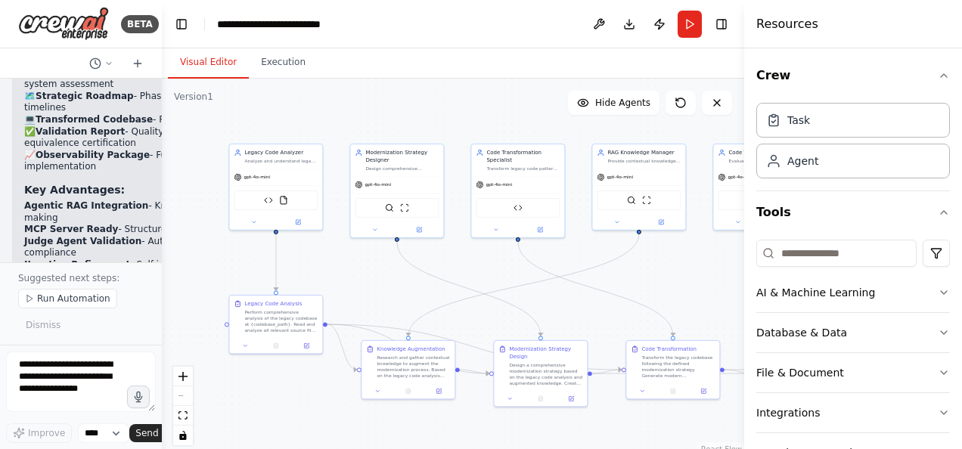
drag, startPoint x: 567, startPoint y: 302, endPoint x: 502, endPoint y: 242, distance: 87.8
click at [502, 242] on div ".deletable-edge-delete-btn { width: 20px; height: 20px; border: 0px solid #ffff…" at bounding box center [453, 268] width 582 height 378
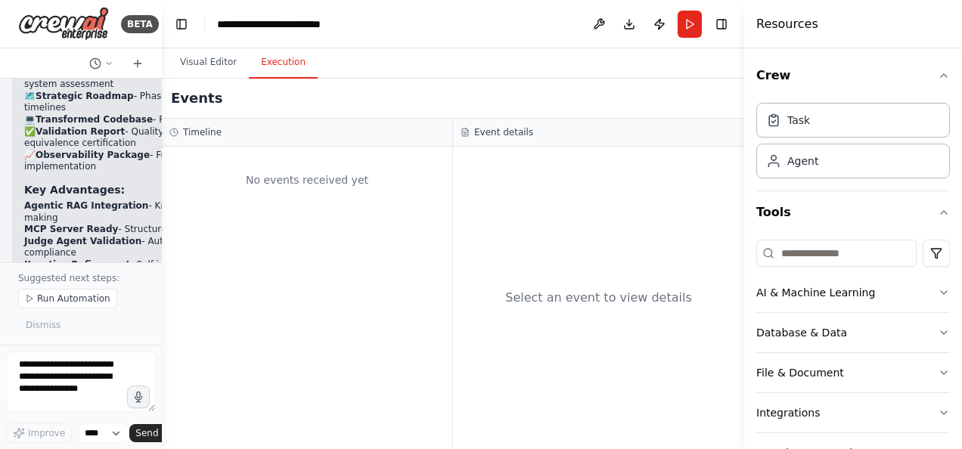
click at [282, 73] on button "Execution" at bounding box center [283, 63] width 69 height 32
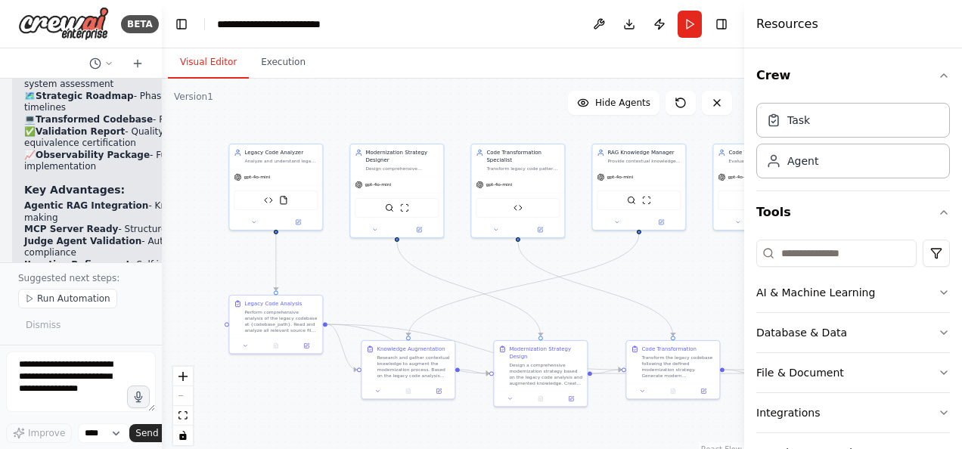
click at [216, 64] on button "Visual Editor" at bounding box center [208, 63] width 81 height 32
click at [689, 27] on button "Run" at bounding box center [690, 24] width 24 height 27
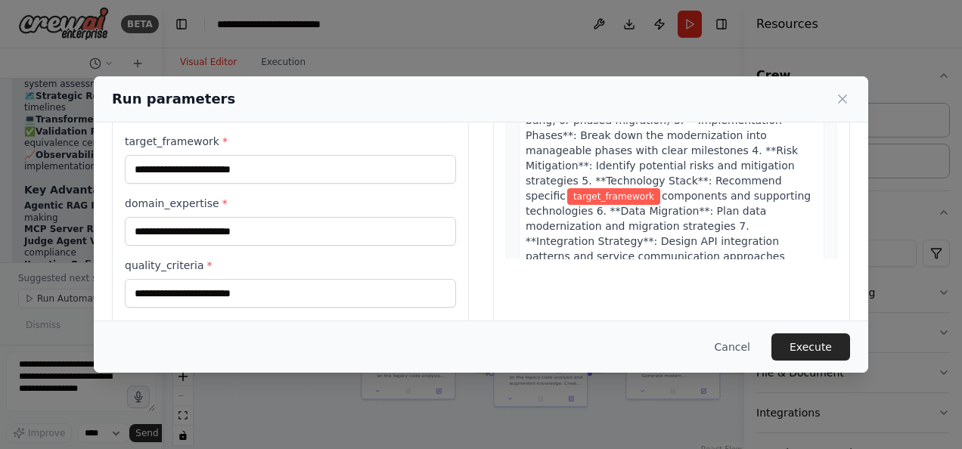
scroll to position [363, 0]
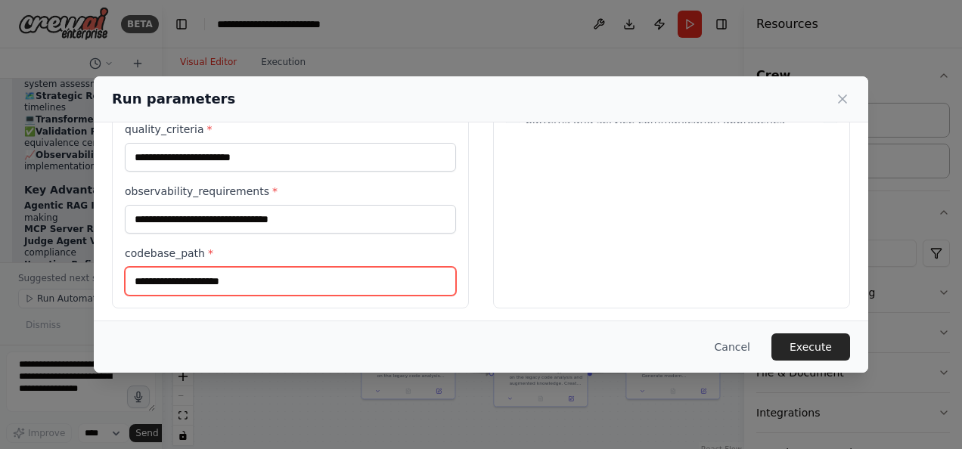
click at [265, 271] on input "codebase_path *" at bounding box center [290, 281] width 331 height 29
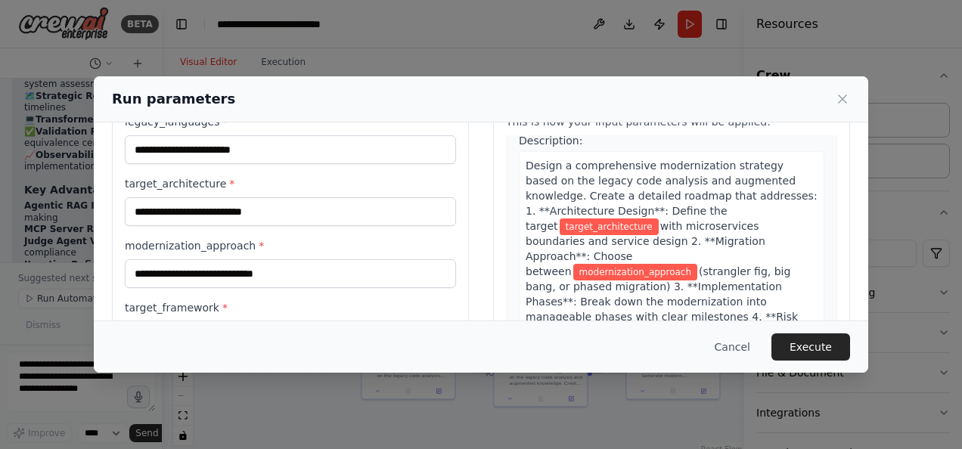
scroll to position [0, 0]
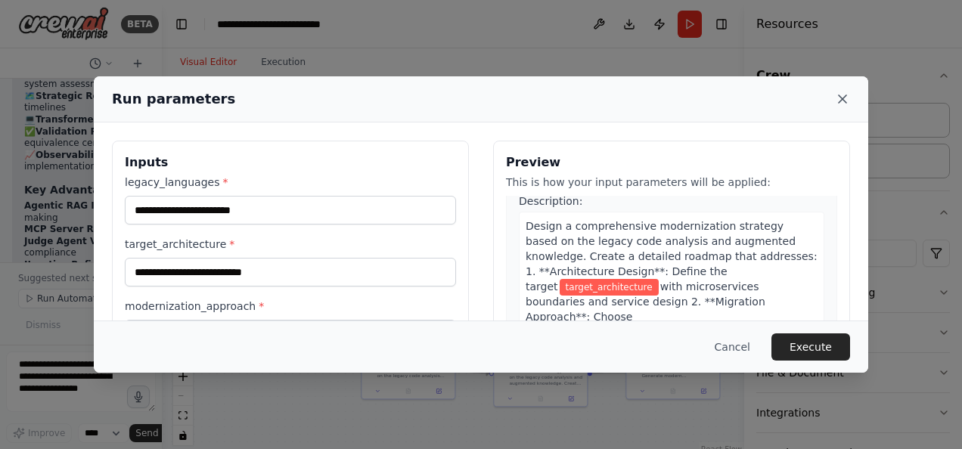
click at [841, 94] on icon at bounding box center [842, 99] width 15 height 15
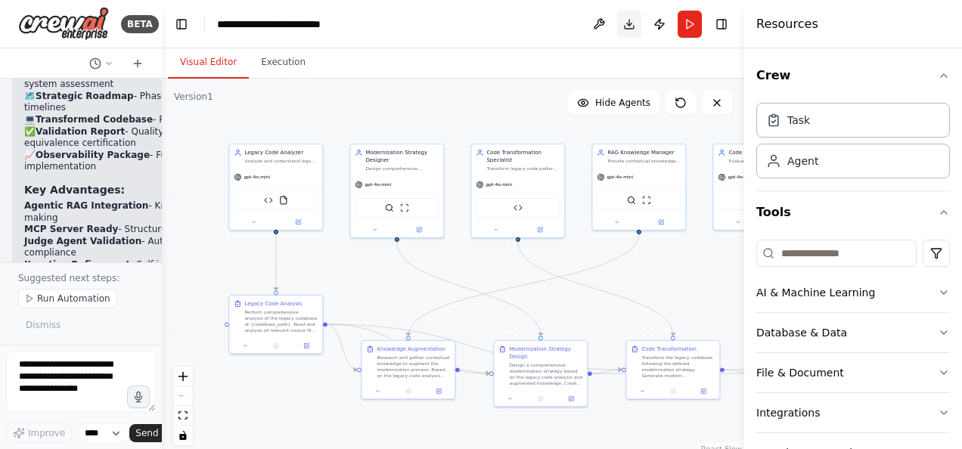
click at [634, 33] on button "Download" at bounding box center [629, 24] width 24 height 27
click at [546, 73] on div "Visual Editor Execution" at bounding box center [453, 63] width 582 height 30
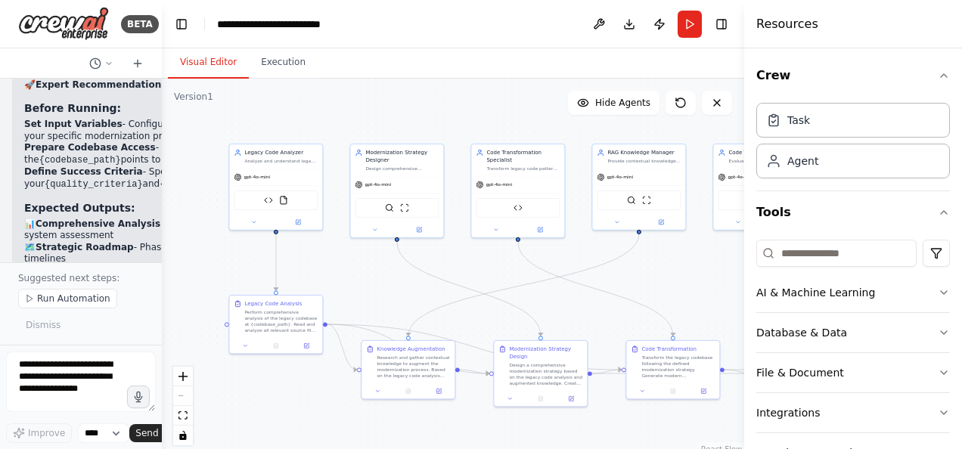
scroll to position [7612, 0]
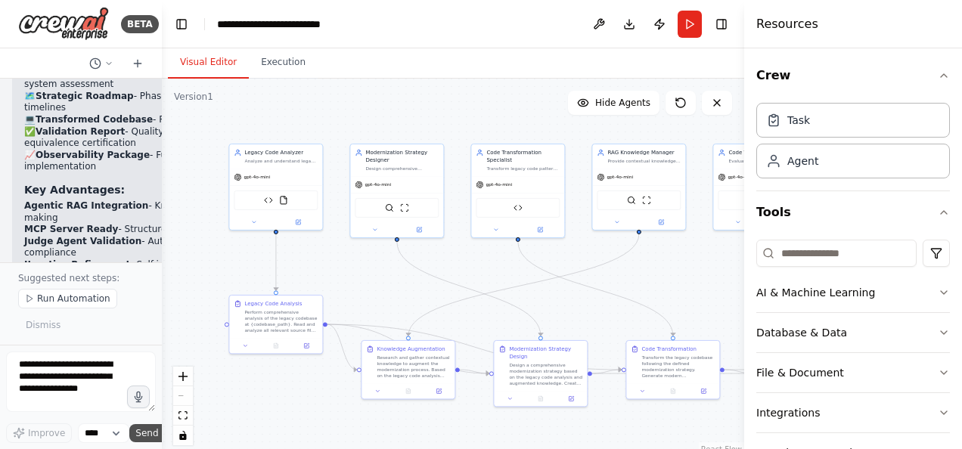
click at [148, 434] on span "Send" at bounding box center [146, 433] width 23 height 12
click at [110, 67] on icon at bounding box center [108, 63] width 9 height 9
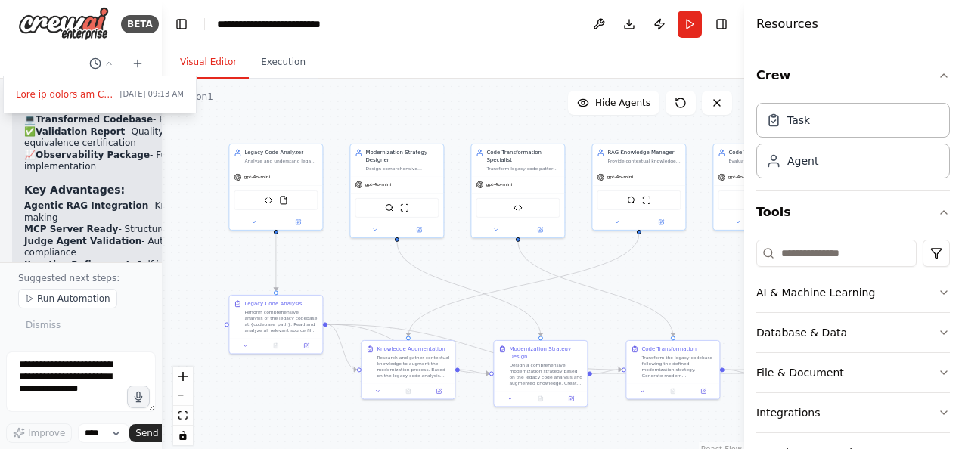
click at [108, 147] on div at bounding box center [81, 224] width 162 height 449
click at [107, 271] on li "Full Observability - Complete pipeline traceability and monitoring" at bounding box center [168, 282] width 288 height 23
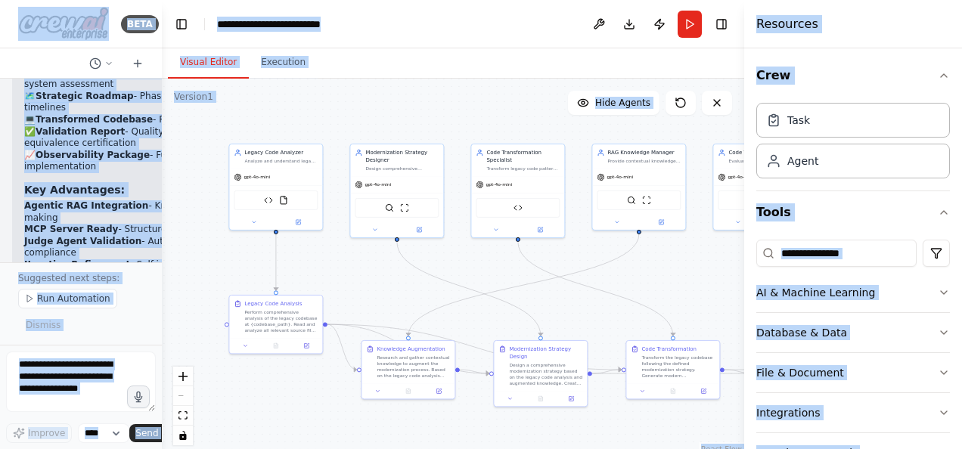
click at [106, 271] on li "Full Observability - Complete pipeline traceability and monitoring" at bounding box center [168, 282] width 288 height 23
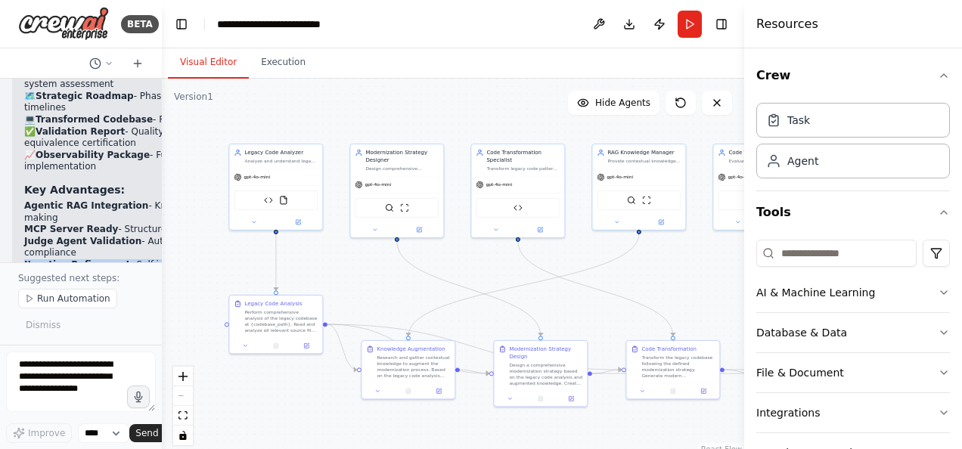
drag, startPoint x: 87, startPoint y: 142, endPoint x: 113, endPoint y: 183, distance: 48.7
click at [113, 183] on div "🚀 Expert Recommendations for Production Use Before Running: Set Input Variables…" at bounding box center [168, 133] width 288 height 411
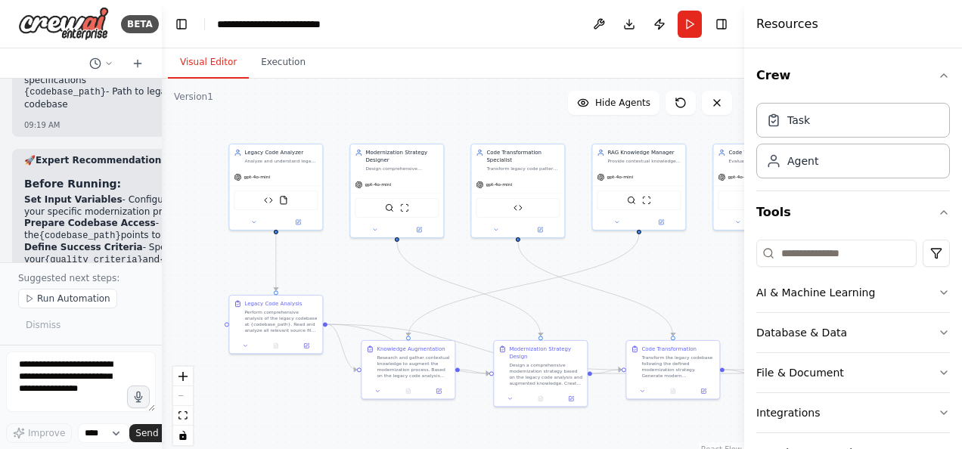
click at [209, 66] on button "Visual Editor" at bounding box center [208, 63] width 81 height 32
click at [265, 63] on button "Execution" at bounding box center [283, 63] width 69 height 32
click at [213, 65] on button "Visual Editor" at bounding box center [208, 63] width 81 height 32
click at [186, 412] on icon "fit view" at bounding box center [183, 415] width 9 height 8
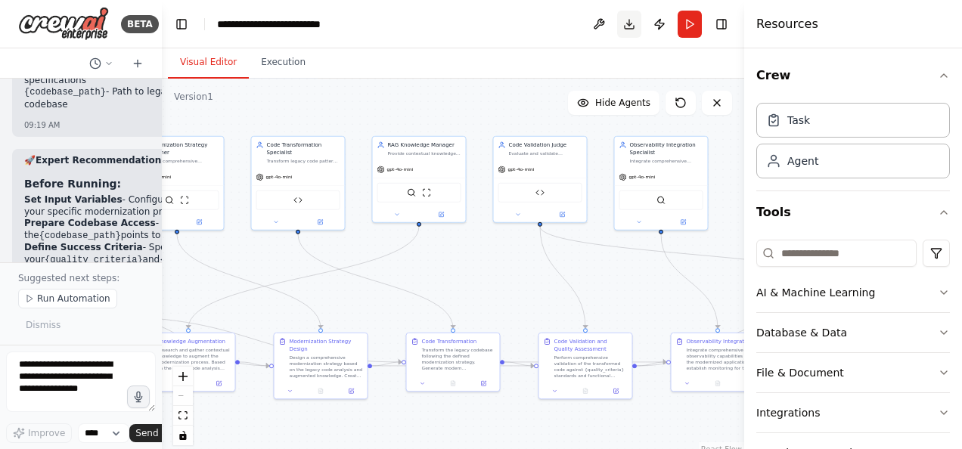
click at [722, 20] on button "Toggle Right Sidebar" at bounding box center [721, 24] width 21 height 21
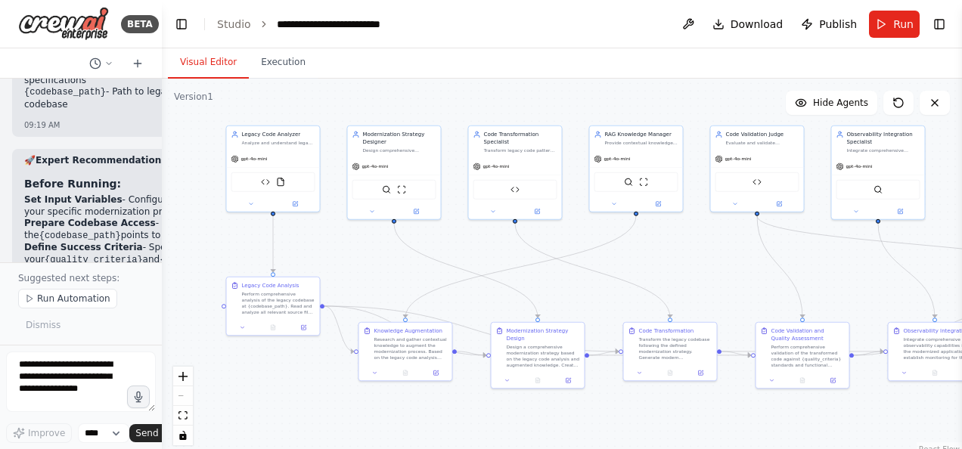
drag, startPoint x: 374, startPoint y: 291, endPoint x: 591, endPoint y: 281, distance: 217.3
click at [591, 281] on div ".deletable-edge-delete-btn { width: 20px; height: 20px; border: 0px solid #ffff…" at bounding box center [562, 268] width 800 height 378
click at [183, 401] on div "React Flow controls" at bounding box center [183, 406] width 20 height 79
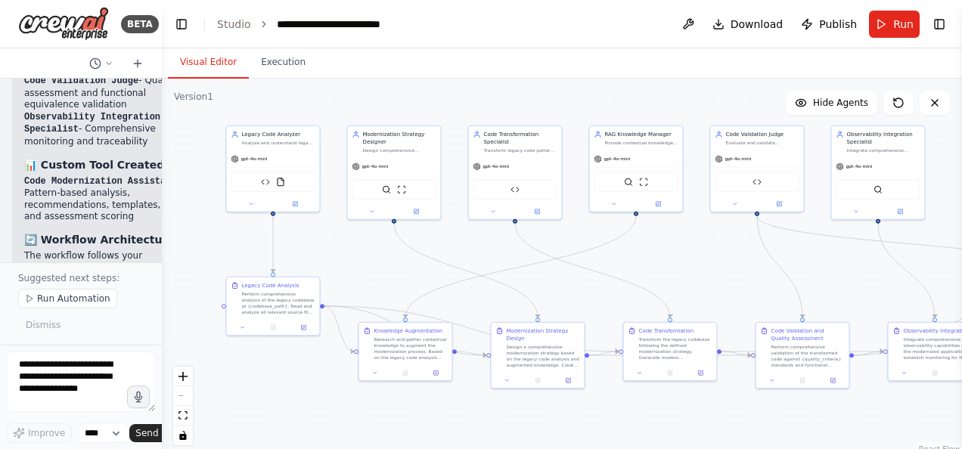
scroll to position [6789, 0]
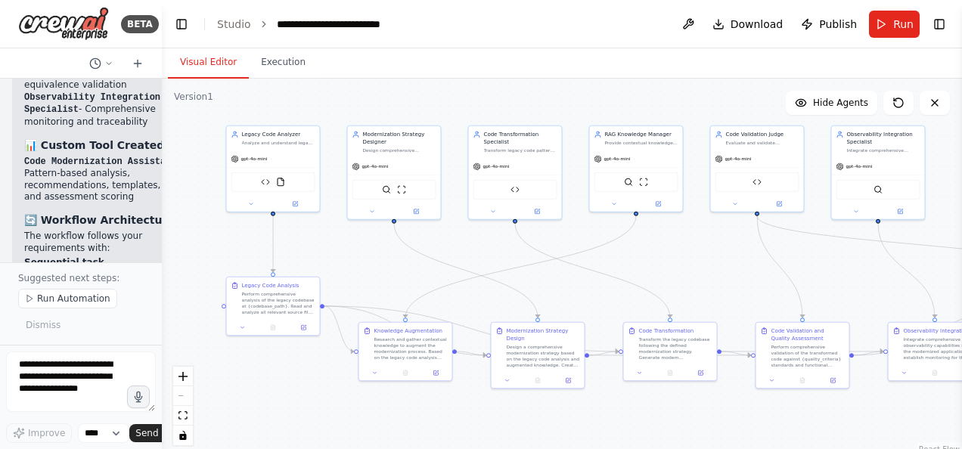
drag, startPoint x: 40, startPoint y: 120, endPoint x: 89, endPoint y: 197, distance: 90.8
click at [89, 197] on div "▶ Thought process Perfect! Let me complete the App Modernization Workbench auto…" at bounding box center [102, 228] width 156 height 958
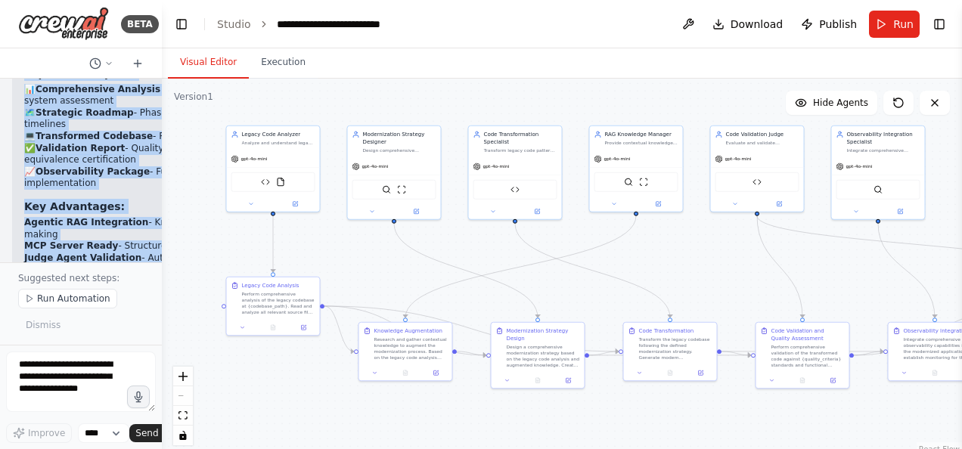
scroll to position [7612, 0]
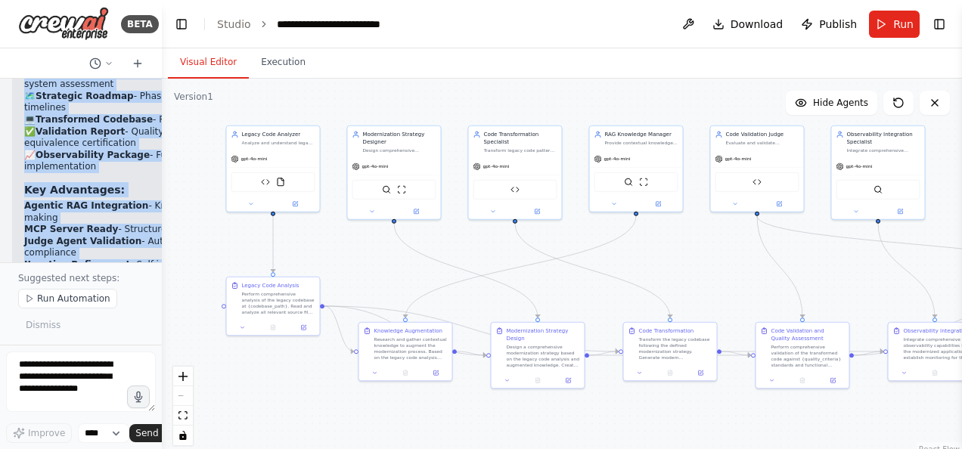
drag, startPoint x: 26, startPoint y: 127, endPoint x: 135, endPoint y: 227, distance: 148.3
click at [135, 227] on div "Help me design an Agentic Workflow for an App Modernization Workbench. The work…" at bounding box center [81, 171] width 162 height 184
copy div "Loremip! Dol si ametcons adi Eli Seddoeiusmodt Incididun utlaboreet do ma aliqu…"
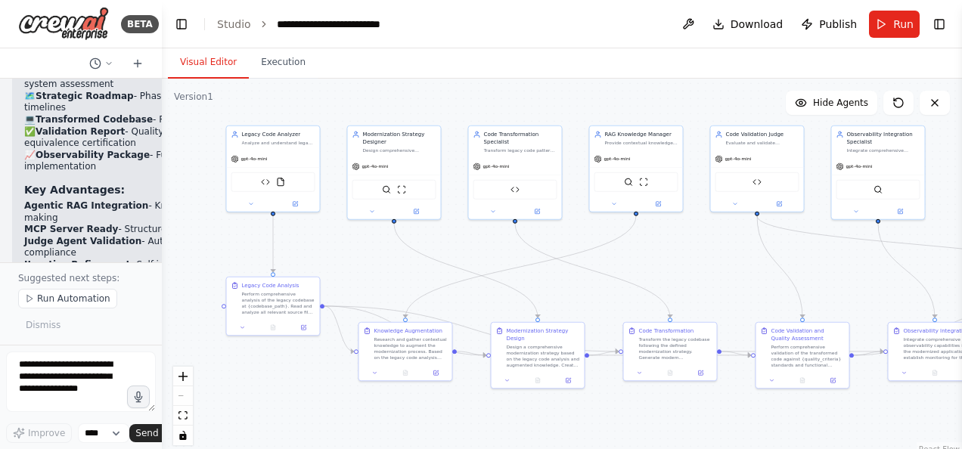
click at [748, 71] on div "Visual Editor Execution" at bounding box center [562, 63] width 800 height 30
click at [250, 204] on icon at bounding box center [251, 203] width 6 height 6
click at [251, 205] on icon at bounding box center [251, 203] width 6 height 6
click at [251, 203] on icon at bounding box center [251, 203] width 6 height 6
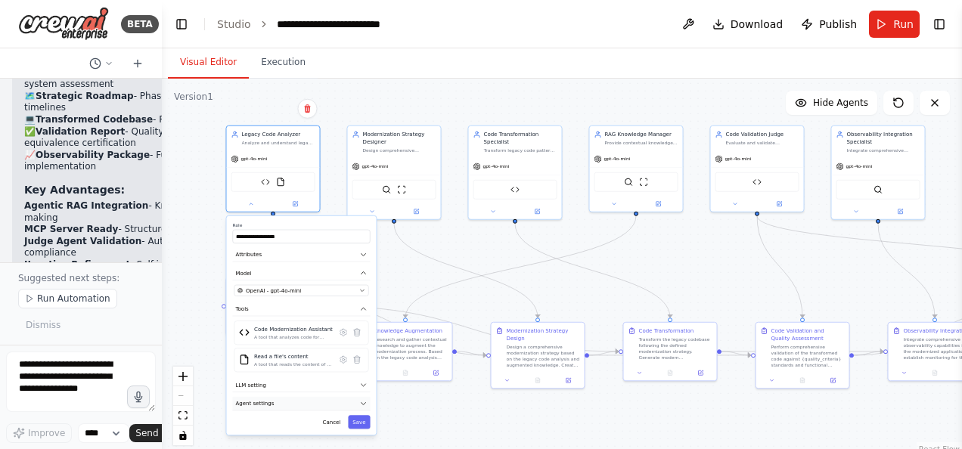
click at [361, 402] on icon "button" at bounding box center [364, 404] width 8 height 8
click at [363, 407] on button "Agent settings" at bounding box center [302, 404] width 138 height 14
click at [495, 21] on header "**********" at bounding box center [562, 24] width 800 height 48
click at [250, 203] on icon at bounding box center [251, 203] width 6 height 6
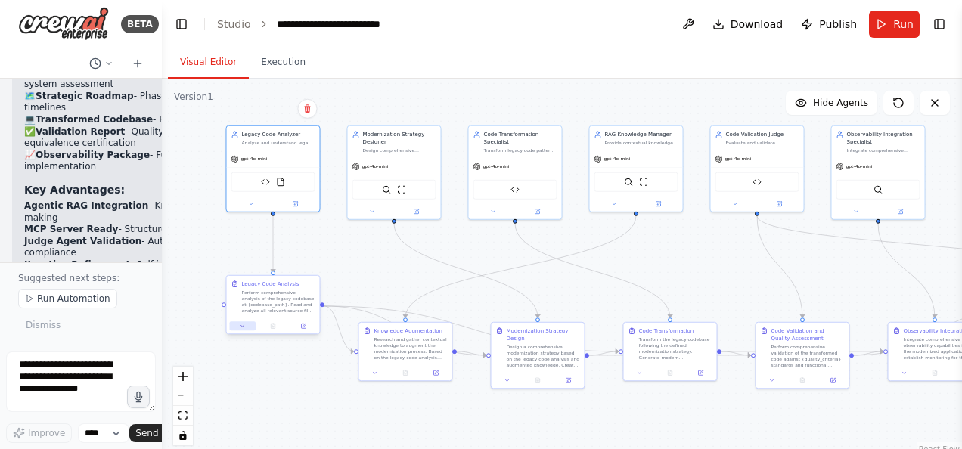
click at [244, 328] on icon at bounding box center [243, 326] width 6 height 6
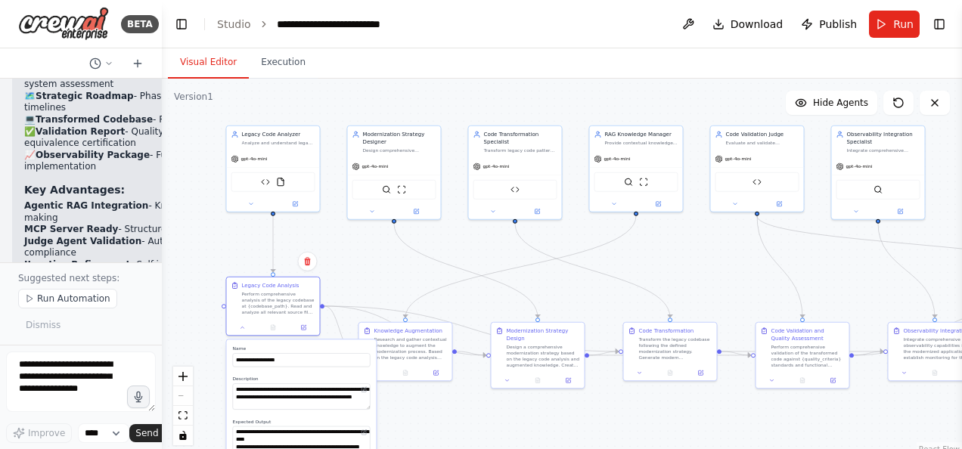
click at [192, 196] on div ".deletable-edge-delete-btn { width: 20px; height: 20px; border: 0px solid #ffff…" at bounding box center [562, 268] width 800 height 378
click at [240, 331] on div at bounding box center [273, 326] width 93 height 16
click at [241, 328] on icon at bounding box center [243, 326] width 6 height 6
click at [241, 327] on icon at bounding box center [243, 326] width 6 height 6
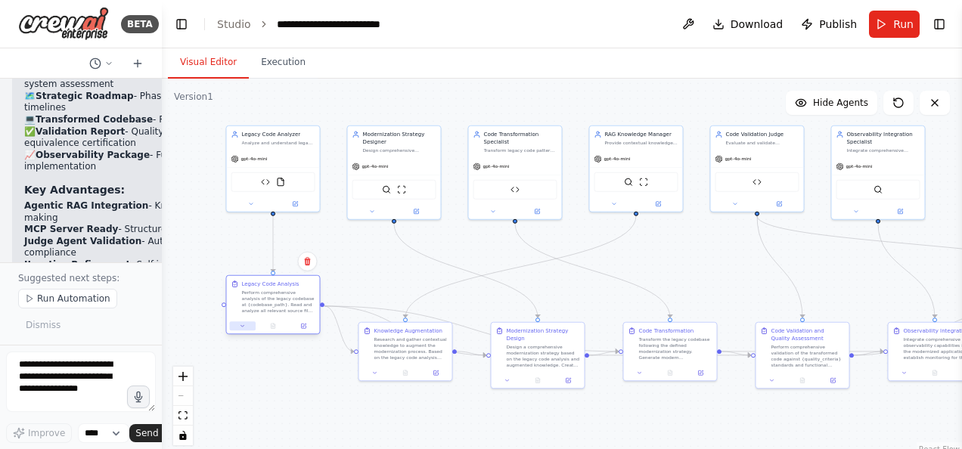
click at [241, 327] on icon at bounding box center [243, 326] width 6 height 6
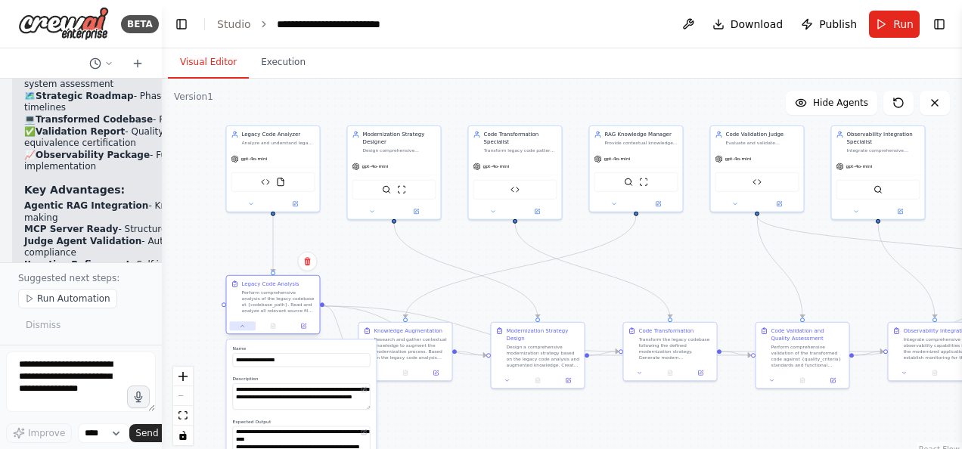
click at [241, 327] on icon at bounding box center [243, 326] width 6 height 6
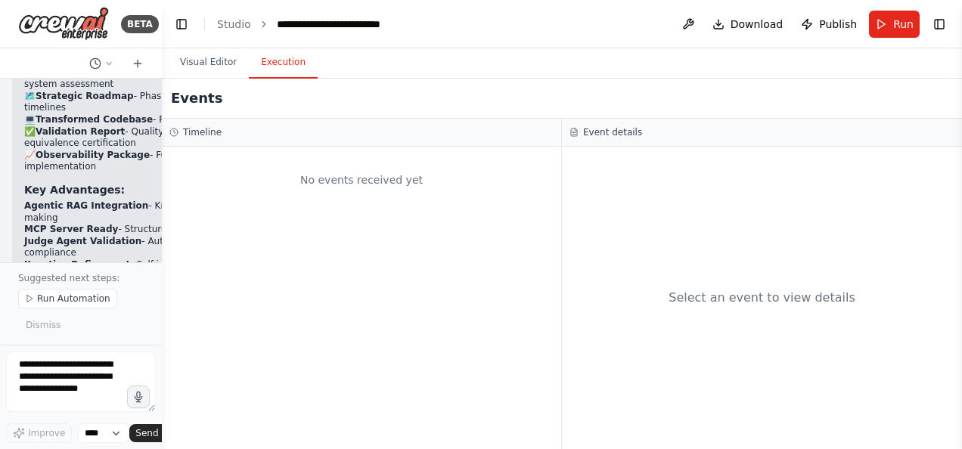
click at [278, 61] on button "Execution" at bounding box center [283, 63] width 69 height 32
click at [194, 56] on button "Visual Editor" at bounding box center [208, 63] width 81 height 32
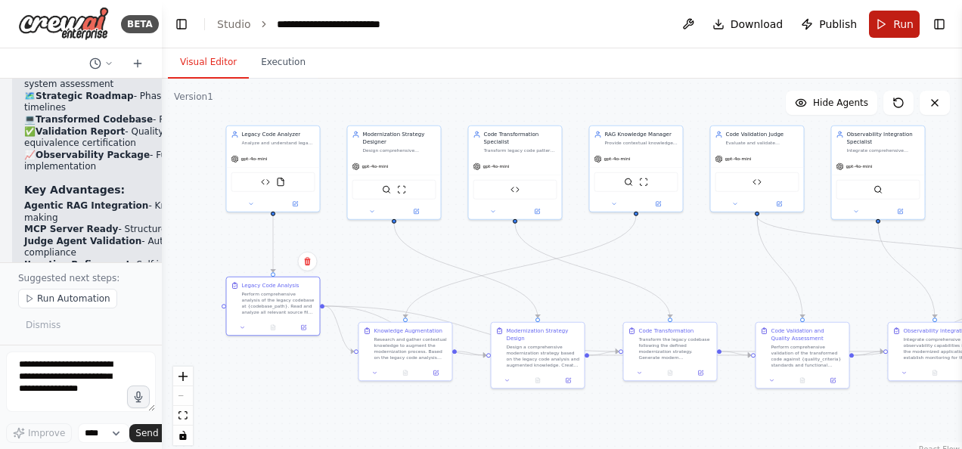
click at [889, 26] on button "Run" at bounding box center [894, 24] width 51 height 27
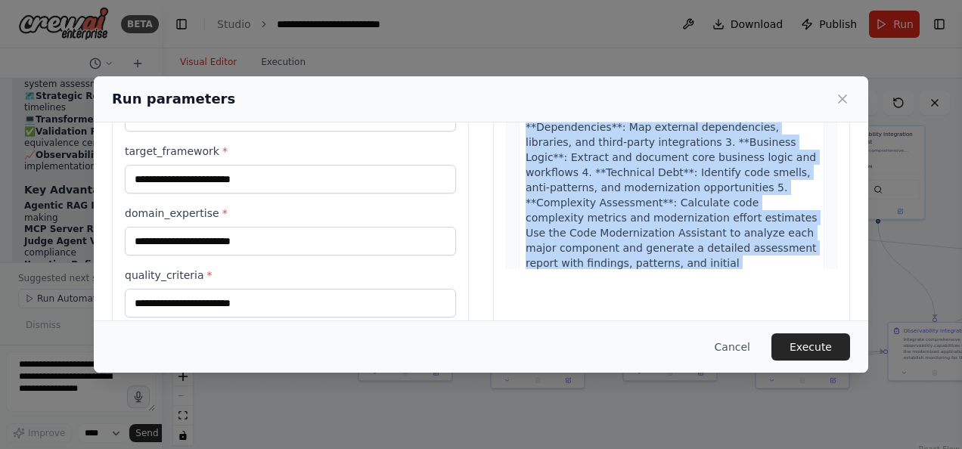
scroll to position [364, 0]
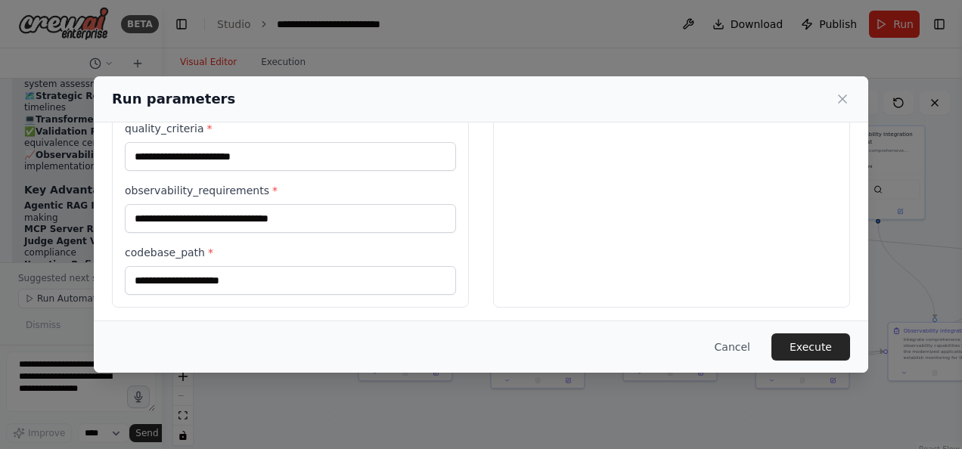
drag, startPoint x: 500, startPoint y: 162, endPoint x: 680, endPoint y: 335, distance: 249.8
click at [680, 335] on div "Run parameters Inputs legacy_languages * target_architecture * modernization_ap…" at bounding box center [481, 224] width 775 height 297
copy div "Preview This is how your input parameters will be applied: 1 Legacy Code Analys…"
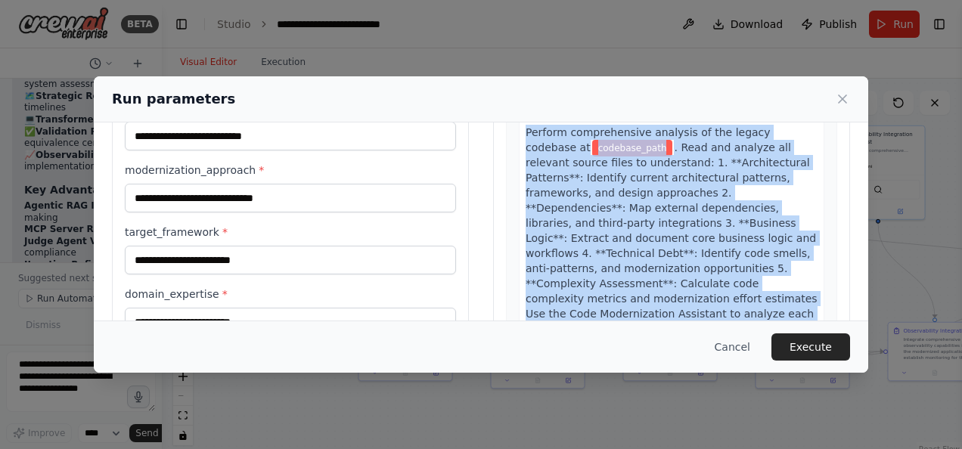
scroll to position [0, 0]
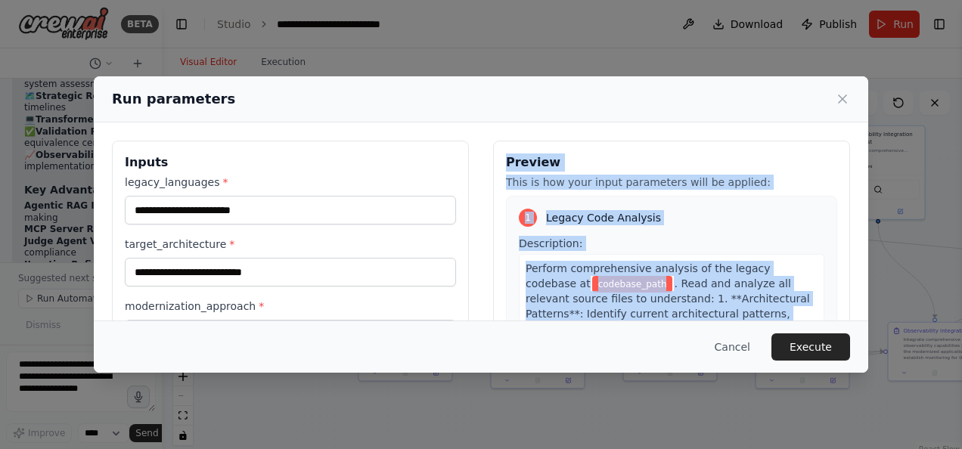
click at [625, 228] on div "1 Legacy Code Analysis Description: Perform comprehensive analysis of the legac…" at bounding box center [671, 455] width 331 height 519
click at [741, 154] on h3 "Preview" at bounding box center [671, 163] width 331 height 18
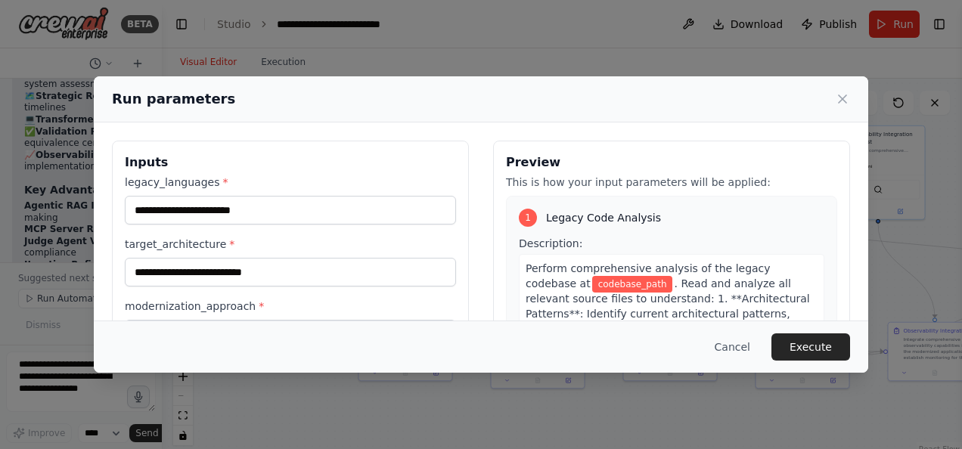
click at [634, 120] on div "Run parameters" at bounding box center [481, 99] width 775 height 46
click at [865, 371] on div "Cancel Execute" at bounding box center [481, 347] width 775 height 52
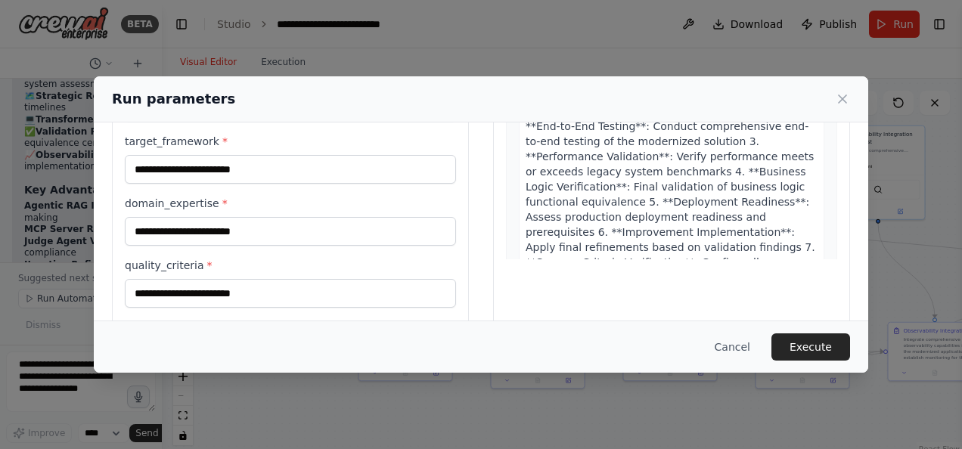
scroll to position [363, 0]
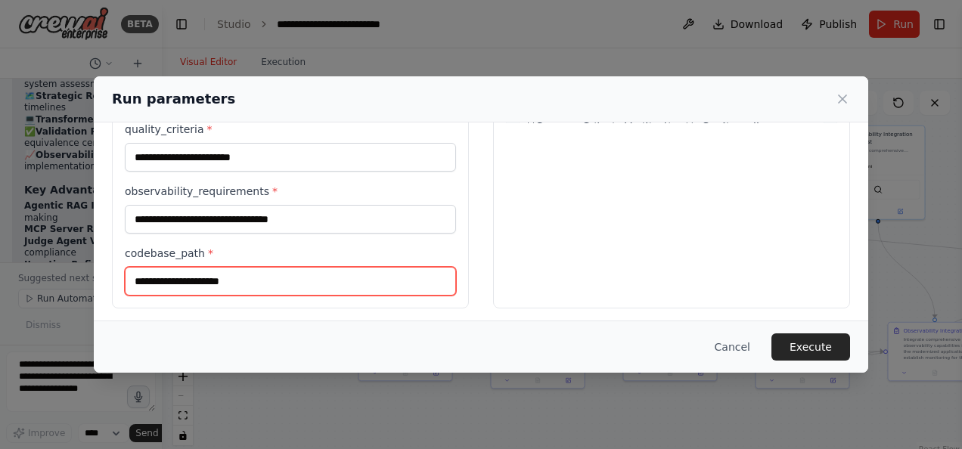
click at [230, 281] on input "codebase_path *" at bounding box center [290, 281] width 331 height 29
click at [188, 281] on input "codebase_path *" at bounding box center [290, 281] width 331 height 29
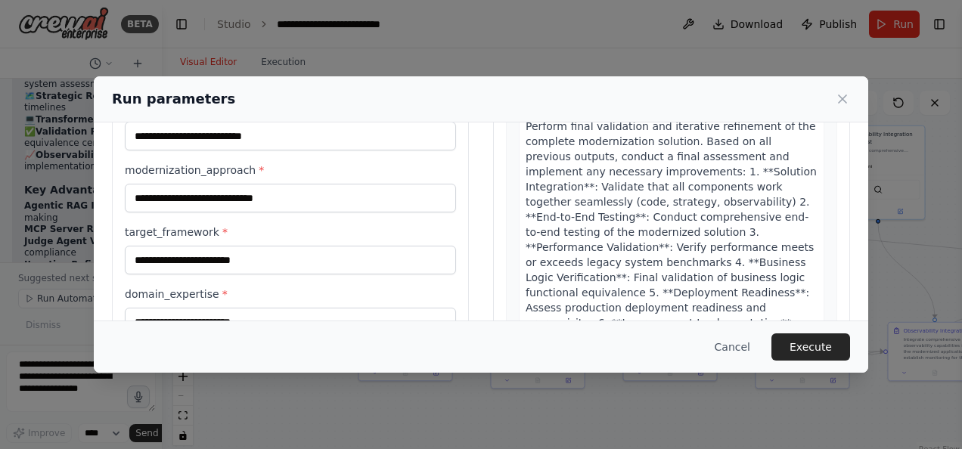
scroll to position [0, 0]
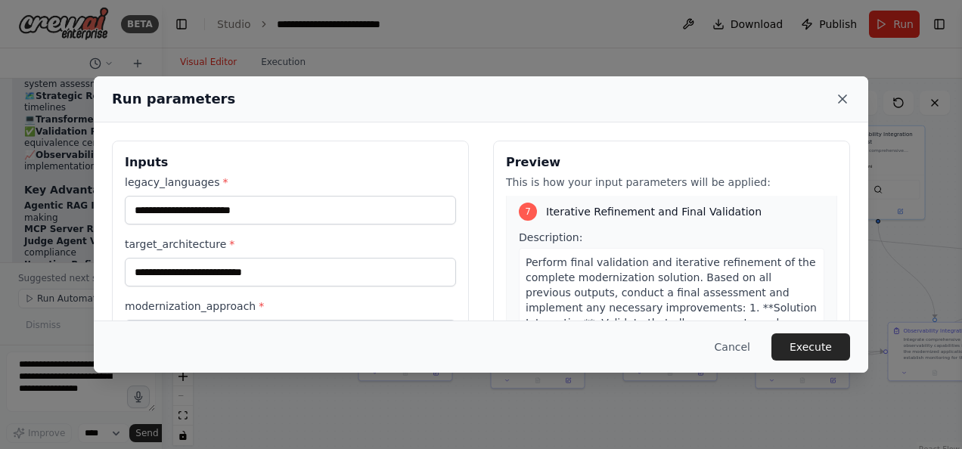
click at [837, 93] on icon at bounding box center [842, 99] width 15 height 15
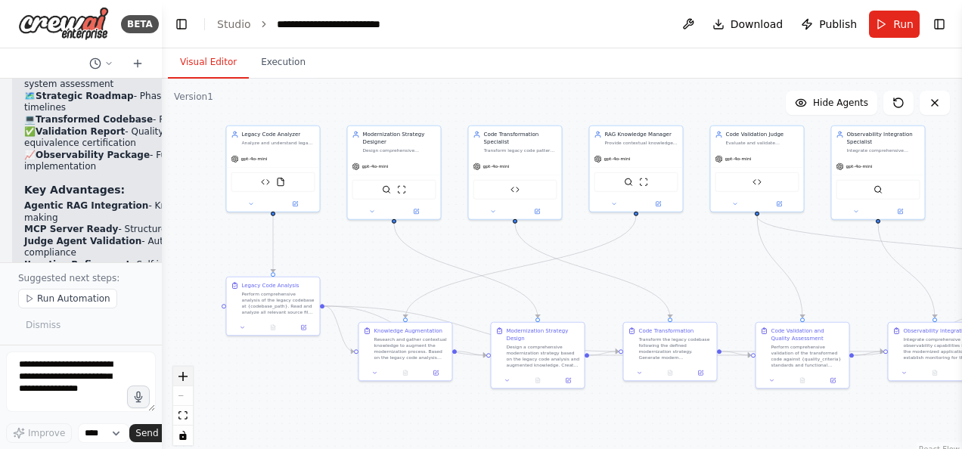
click at [183, 380] on icon "zoom in" at bounding box center [183, 376] width 9 height 9
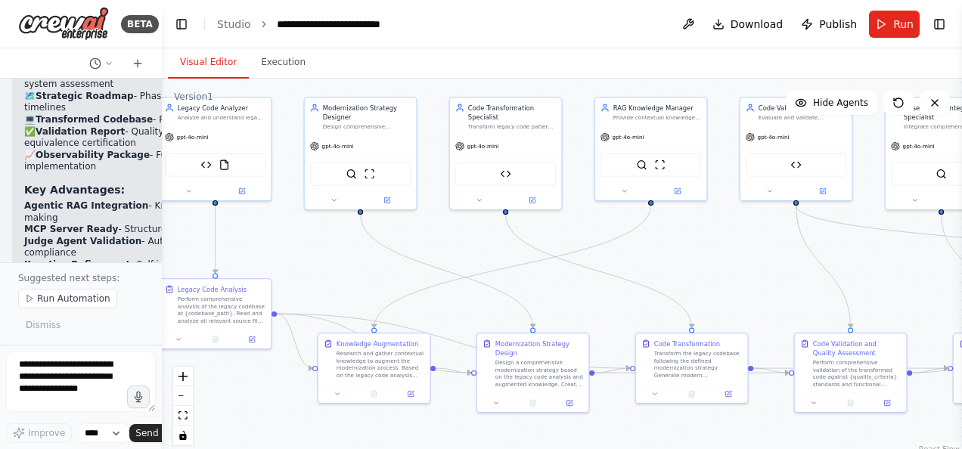
drag, startPoint x: 152, startPoint y: 411, endPoint x: 97, endPoint y: 386, distance: 60.9
click at [97, 386] on textarea at bounding box center [81, 382] width 150 height 61
drag, startPoint x: 153, startPoint y: 410, endPoint x: 151, endPoint y: 313, distance: 96.8
click at [151, 313] on div "BETA Help me design an Agentic Workflow for an App Modernization Workbench. The…" at bounding box center [81, 224] width 162 height 449
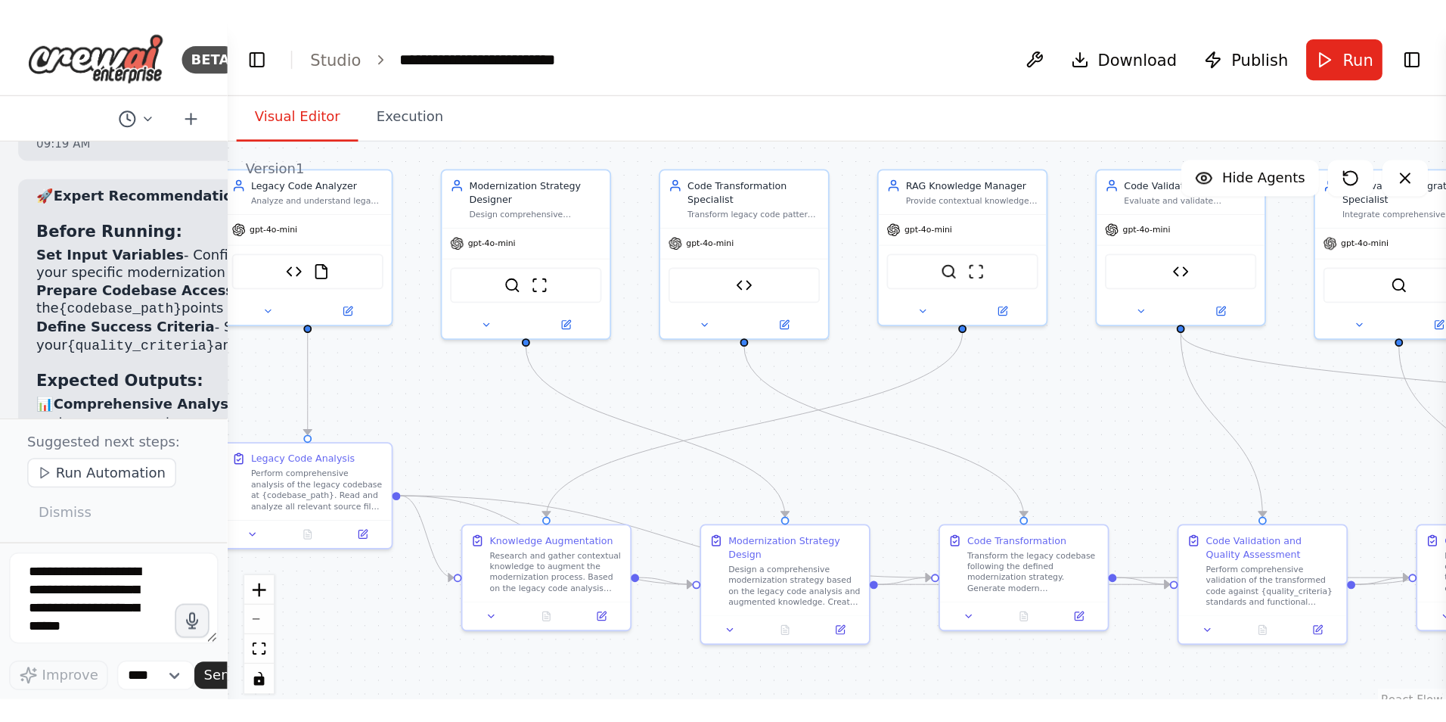
scroll to position [8249, 0]
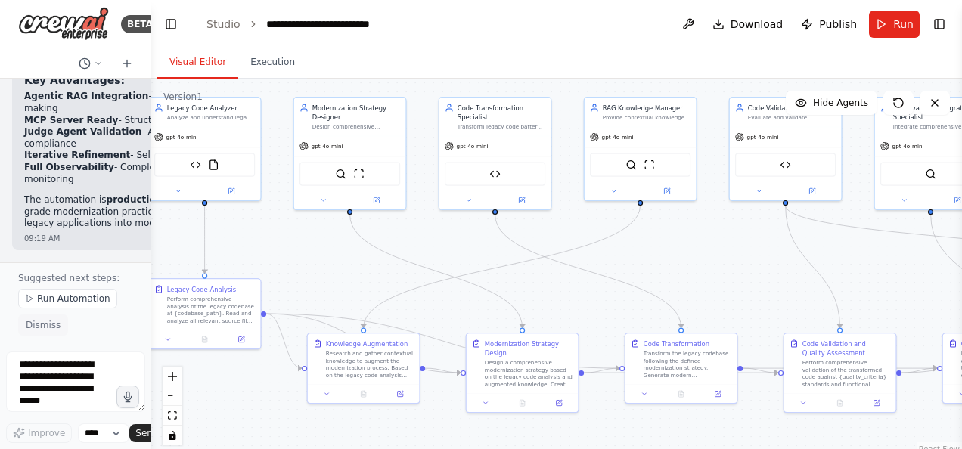
drag, startPoint x: 157, startPoint y: 321, endPoint x: 51, endPoint y: 331, distance: 106.3
click at [51, 331] on div "BETA Help me design an Agentic Workflow for an App Modernization Workbench. The…" at bounding box center [75, 224] width 151 height 449
drag, startPoint x: 150, startPoint y: 321, endPoint x: 63, endPoint y: 324, distance: 87.0
click at [63, 324] on div "BETA Help me design an Agentic Workflow for an App Modernization Workbench. The…" at bounding box center [75, 224] width 151 height 449
click at [170, 26] on button "Toggle Left Sidebar" at bounding box center [170, 24] width 21 height 21
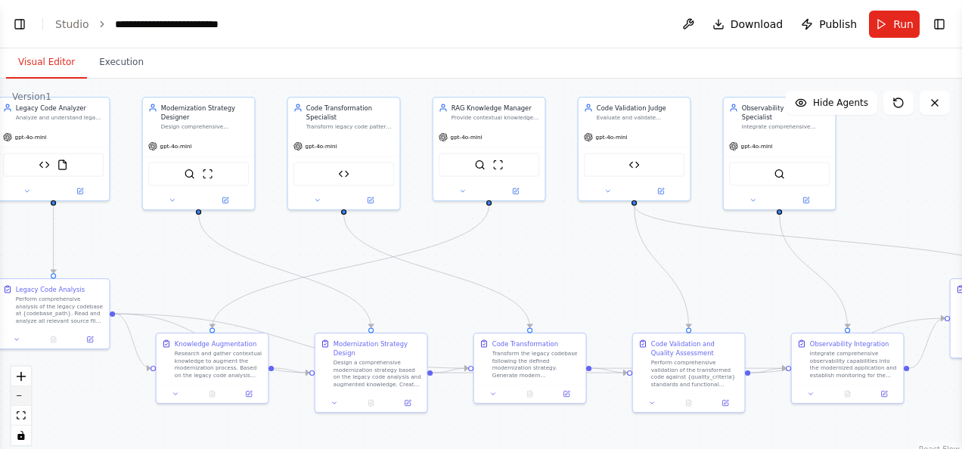
click at [26, 399] on button "zoom out" at bounding box center [21, 397] width 20 height 20
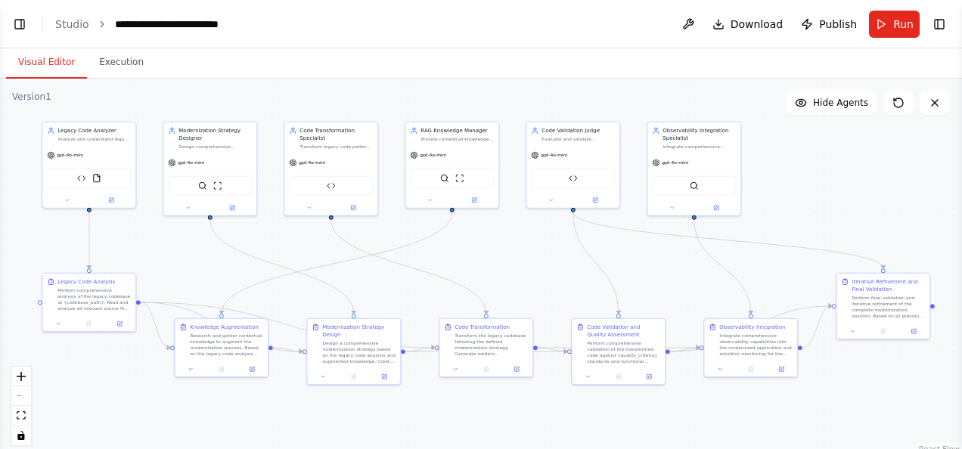
drag, startPoint x: 359, startPoint y: 256, endPoint x: 327, endPoint y: 248, distance: 33.4
click at [324, 252] on div ".deletable-edge-delete-btn { width: 20px; height: 20px; border: 0px solid #ffff…" at bounding box center [481, 268] width 962 height 378
click at [811, 182] on div ".deletable-edge-delete-btn { width: 20px; height: 20px; border: 0px solid #ffff…" at bounding box center [481, 268] width 962 height 378
